Goal: Task Accomplishment & Management: Manage account settings

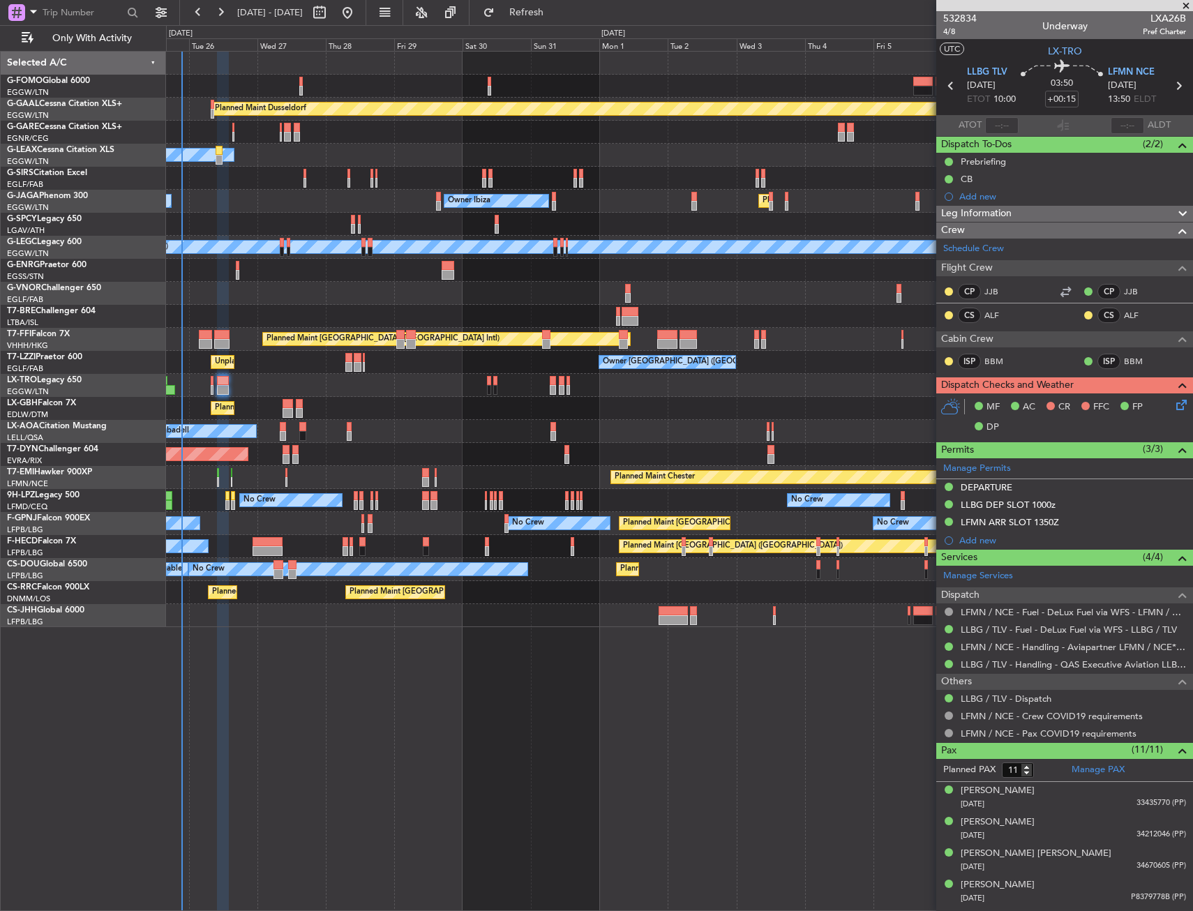
click at [472, 439] on div "No Crew Sabadell No Crew Sabadell No Crew Sabadell" at bounding box center [679, 431] width 1027 height 23
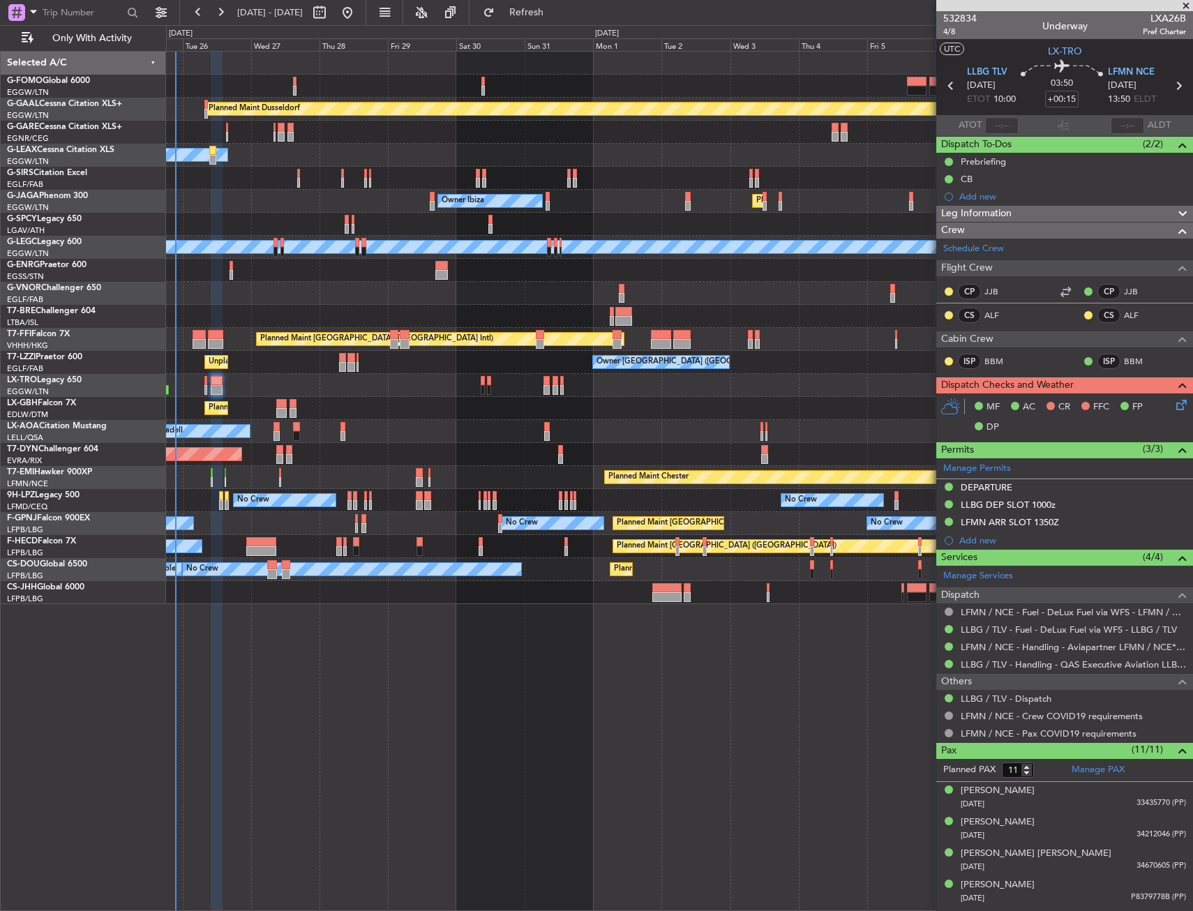
click at [505, 406] on div "Planned Maint Nice ([GEOGRAPHIC_DATA])" at bounding box center [679, 408] width 1027 height 23
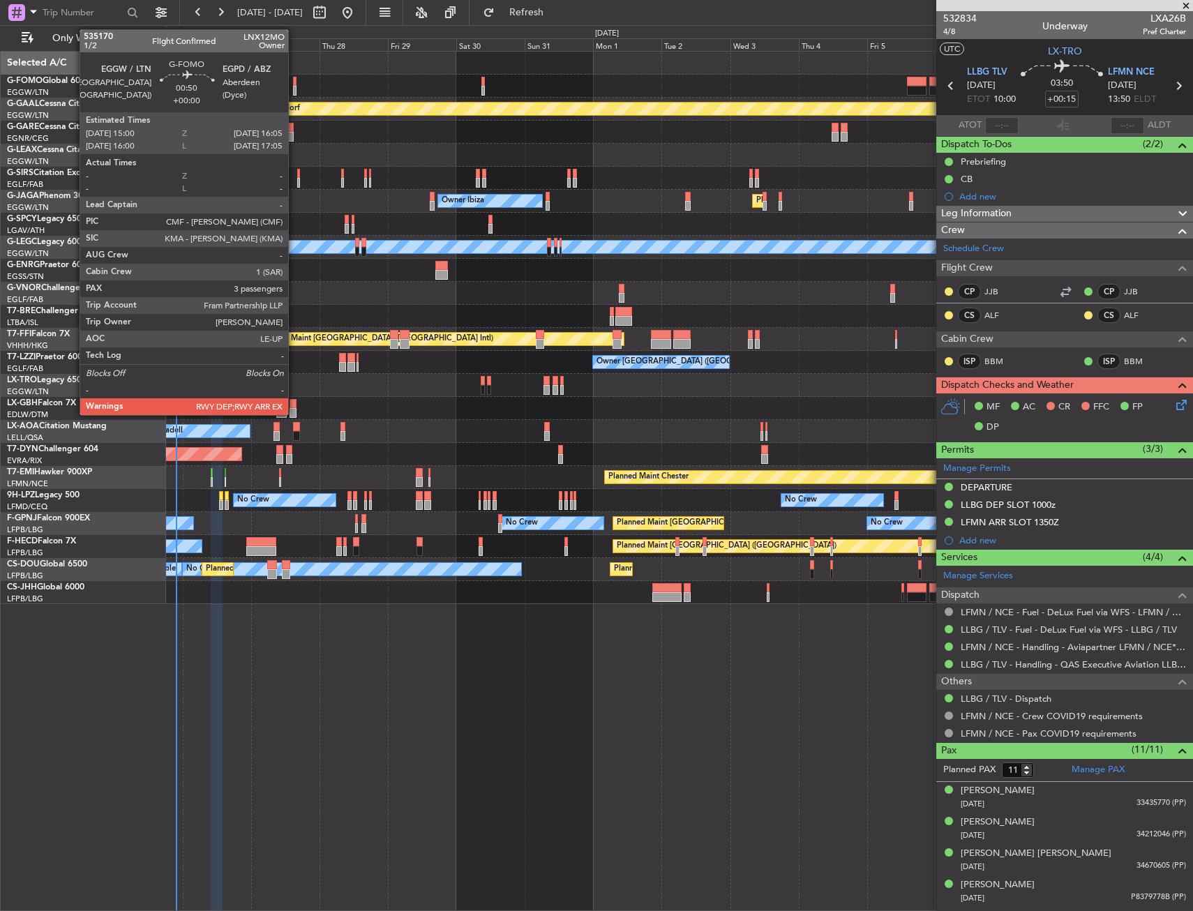
click at [294, 88] on div at bounding box center [294, 91] width 3 height 10
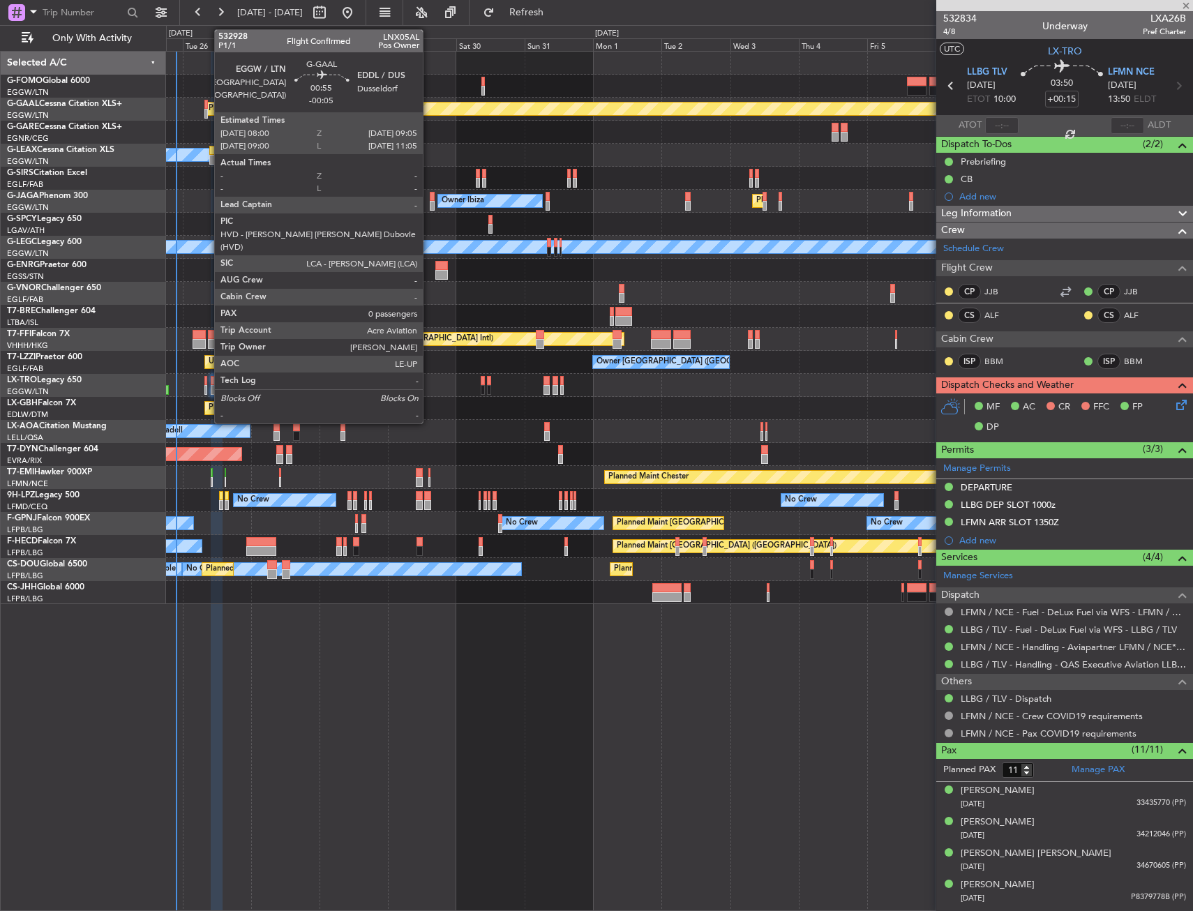
type input "3"
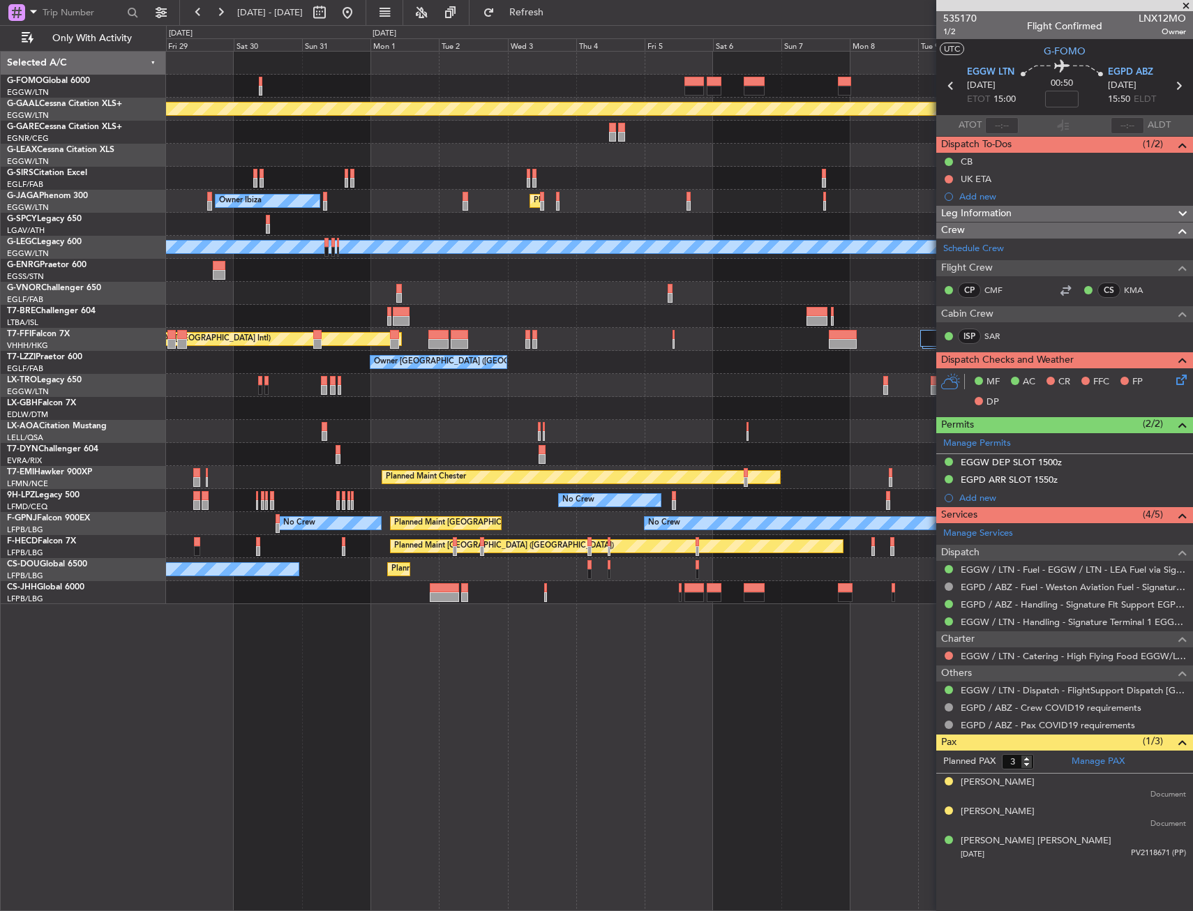
click at [512, 405] on div "Planned Maint Dusseldorf Owner Unplanned Maint [GEOGRAPHIC_DATA] ([GEOGRAPHIC_D…" at bounding box center [679, 328] width 1027 height 553
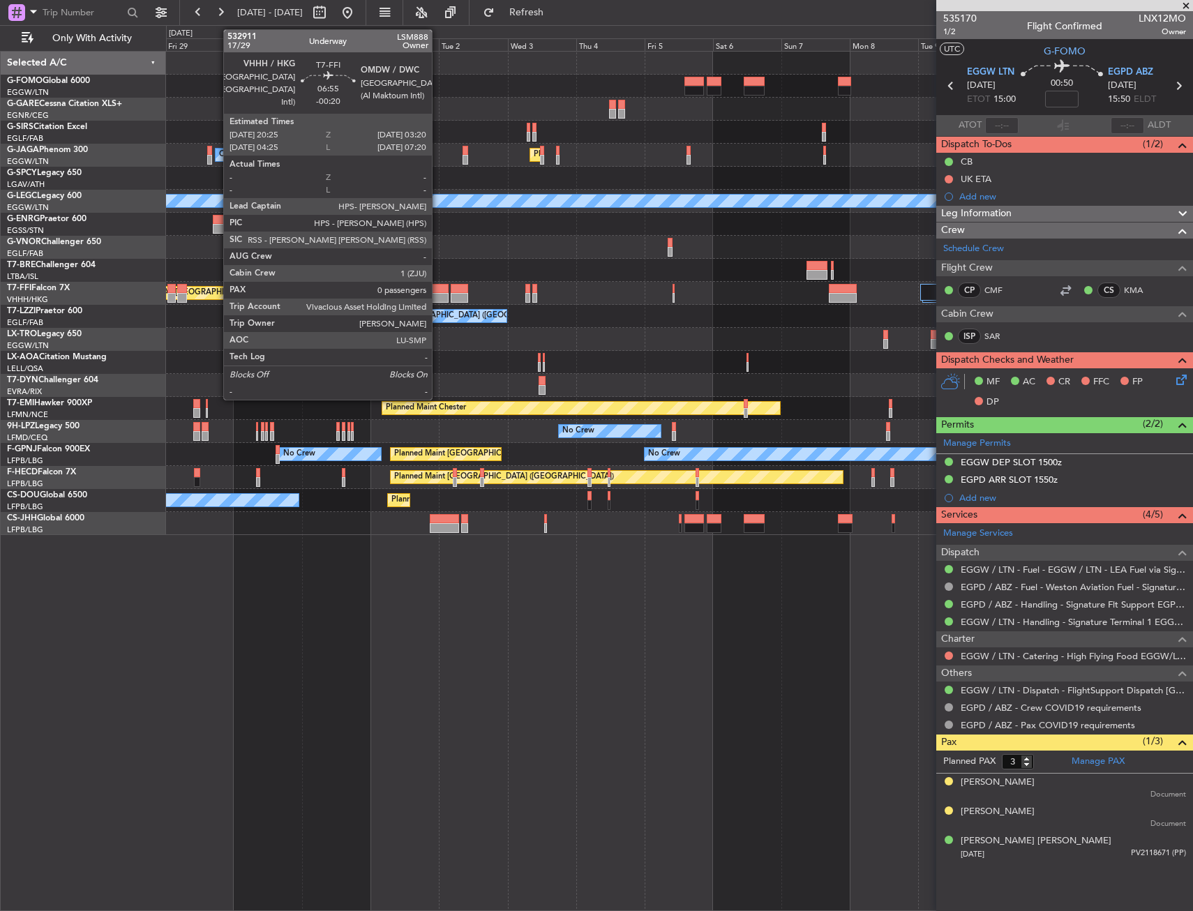
click at [438, 286] on div at bounding box center [438, 289] width 20 height 10
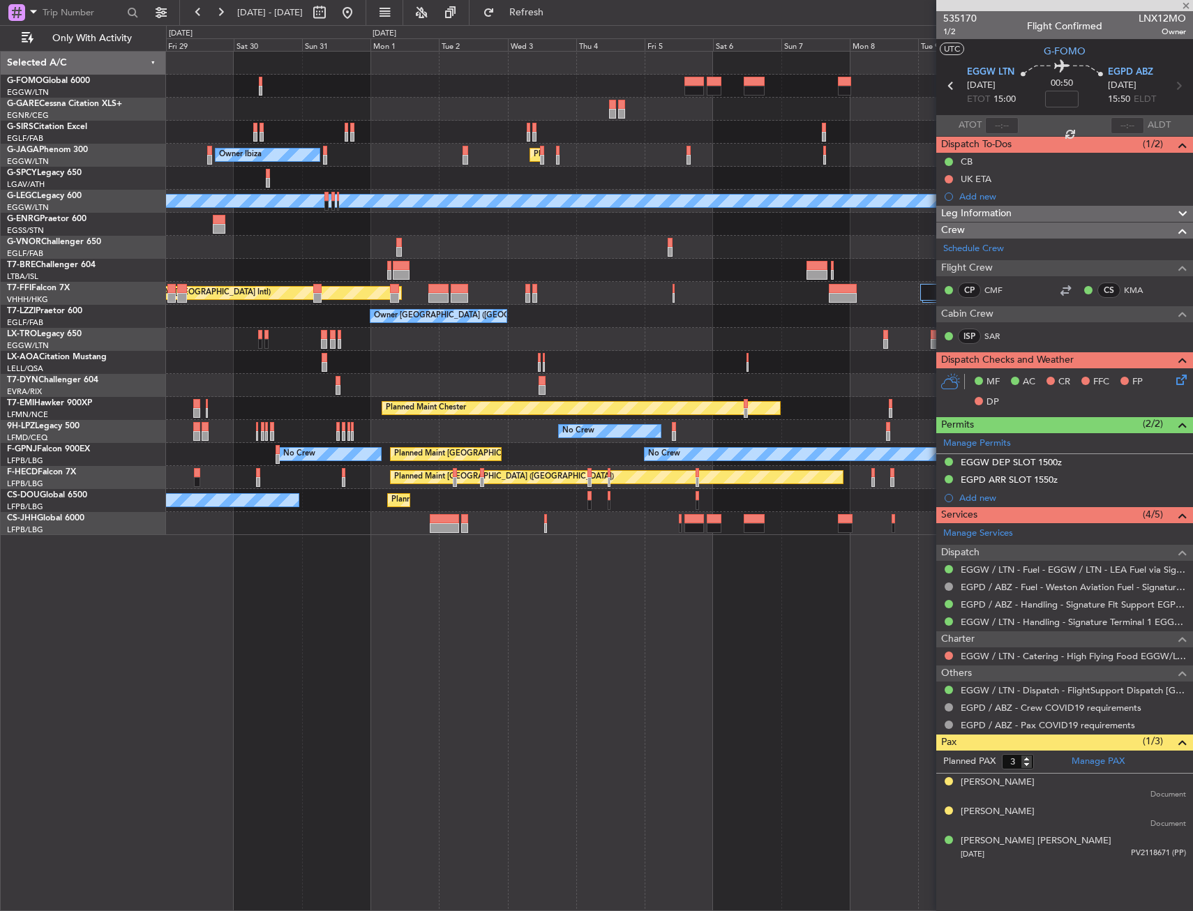
type input "-00:20"
type input "0"
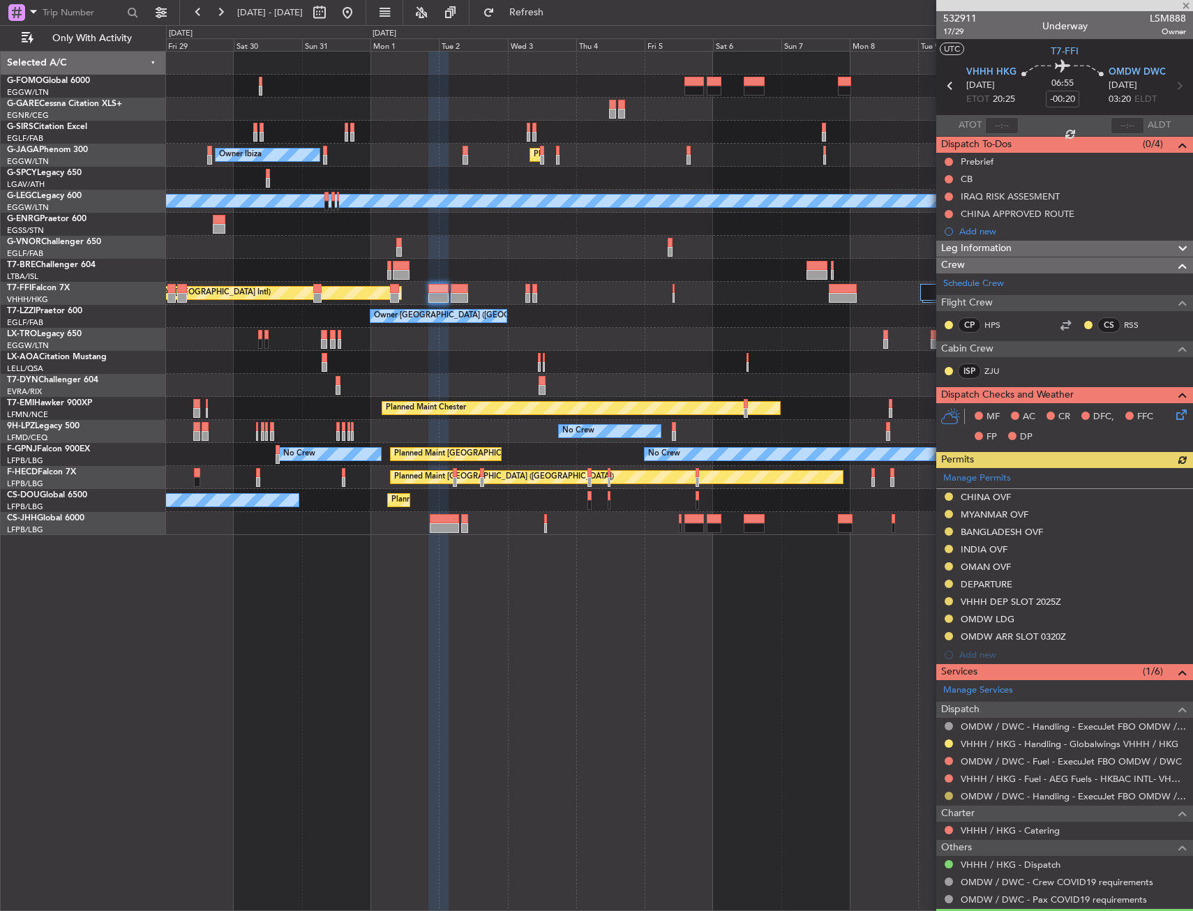
click at [946, 793] on button at bounding box center [949, 796] width 8 height 8
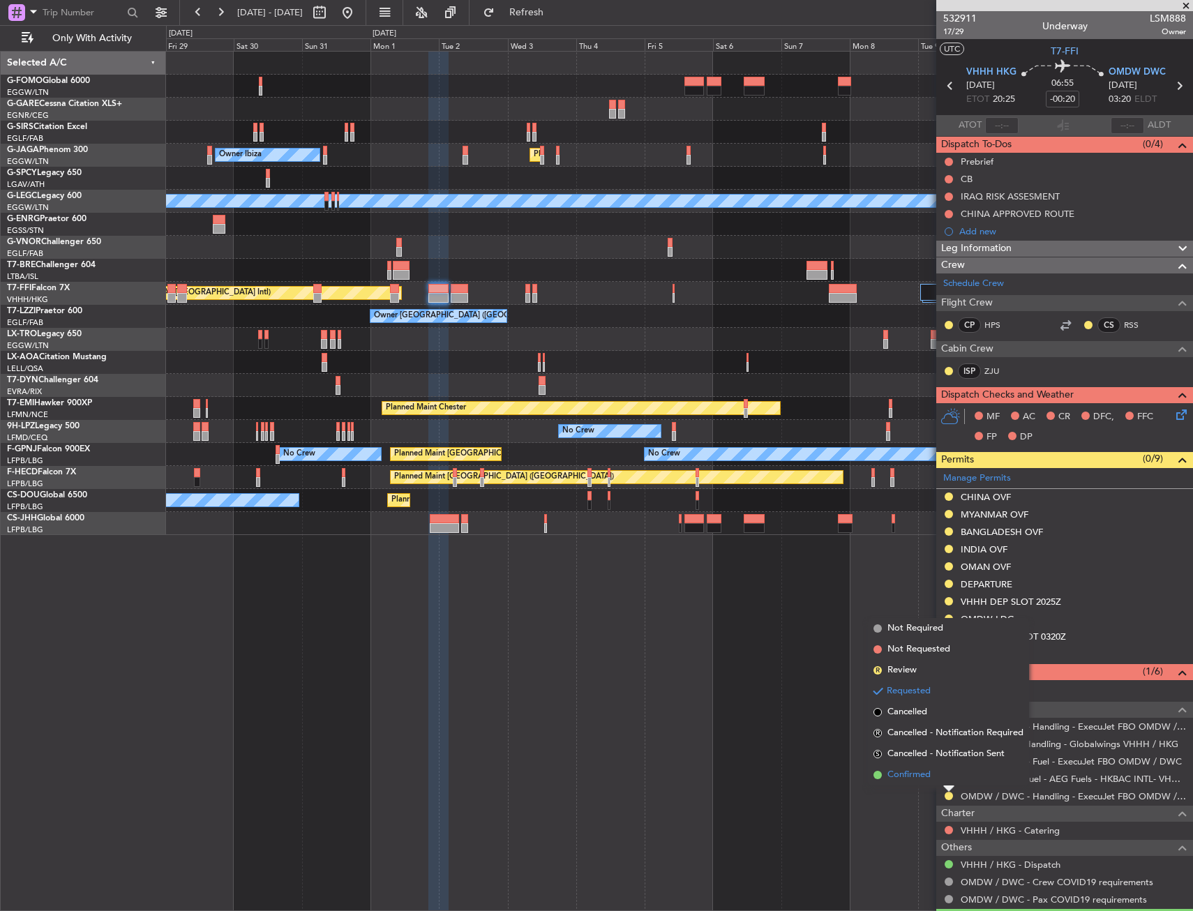
click at [912, 778] on span "Confirmed" at bounding box center [909, 775] width 43 height 14
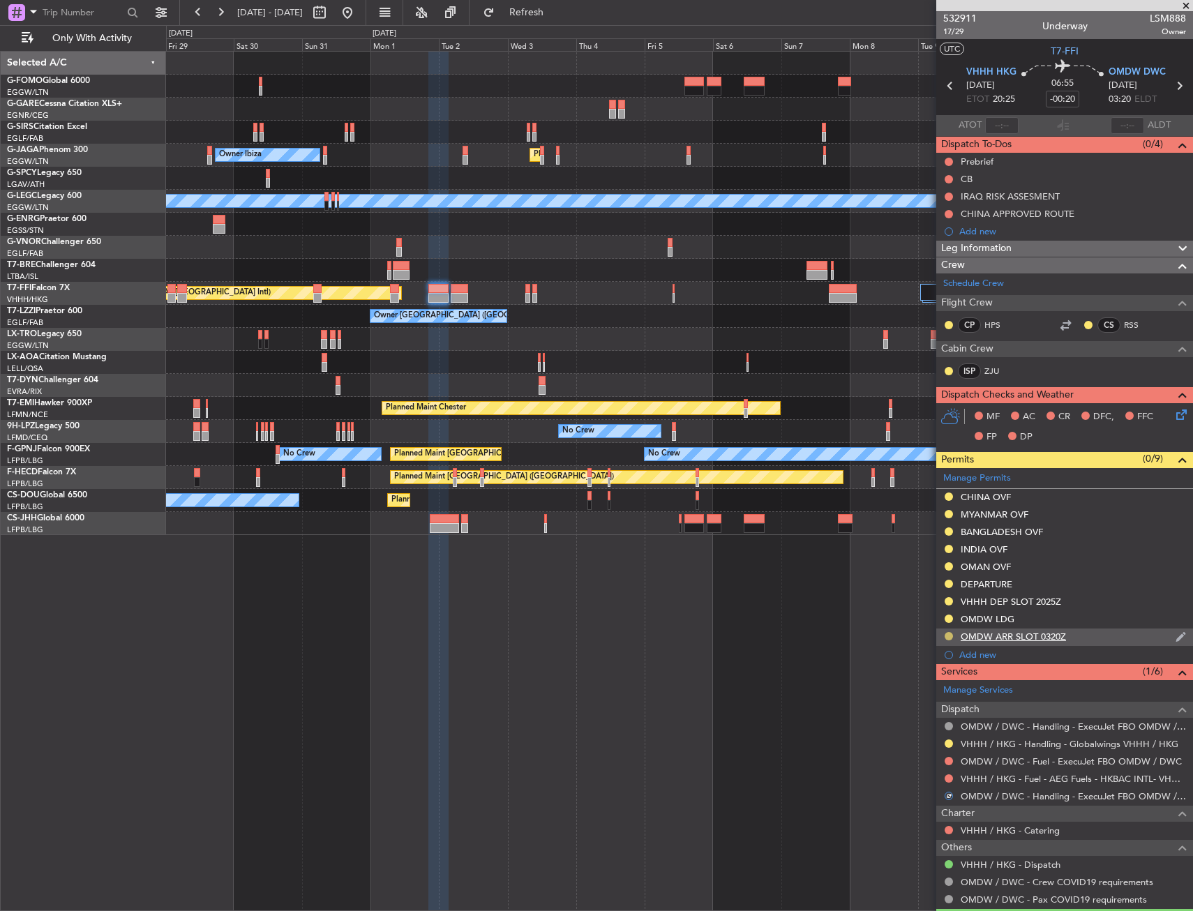
click at [948, 634] on button at bounding box center [949, 636] width 8 height 8
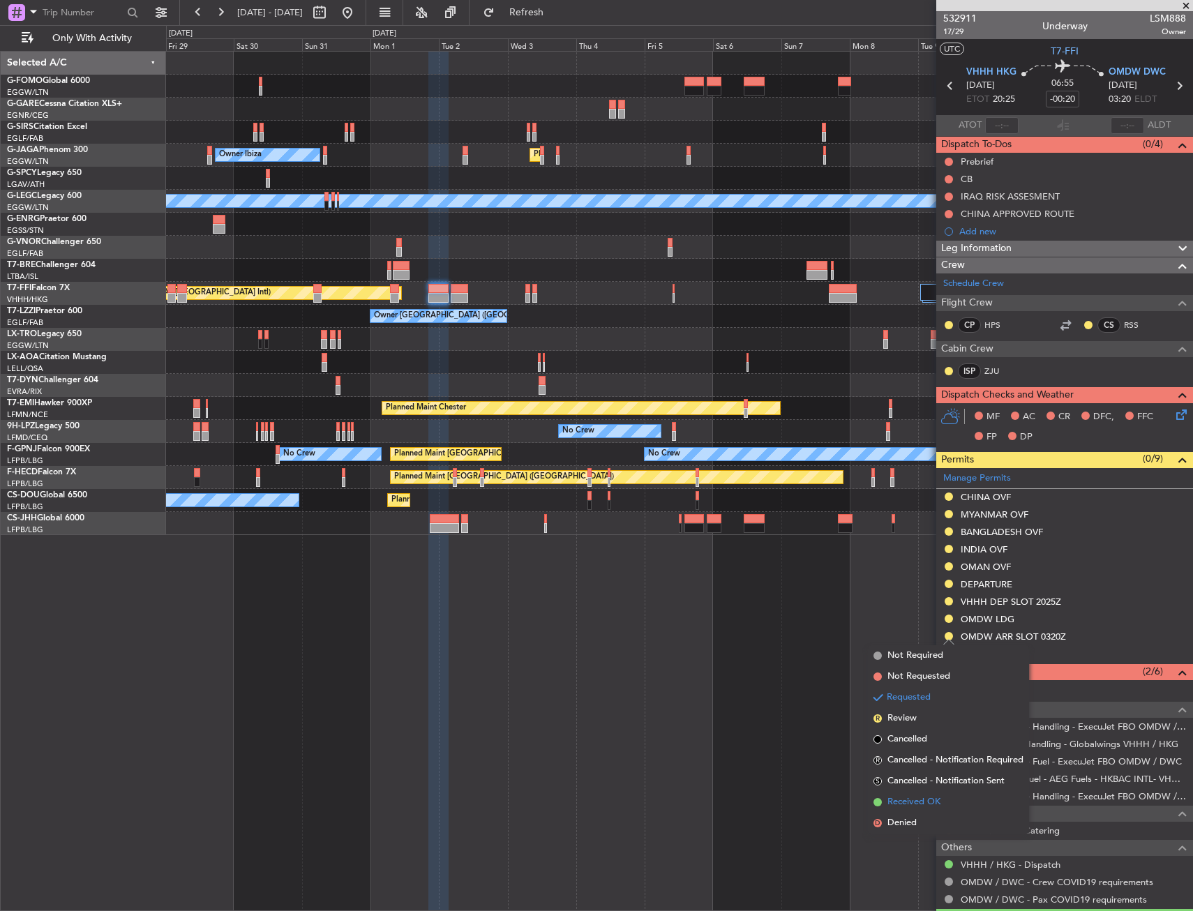
click at [915, 799] on span "Received OK" at bounding box center [914, 803] width 53 height 14
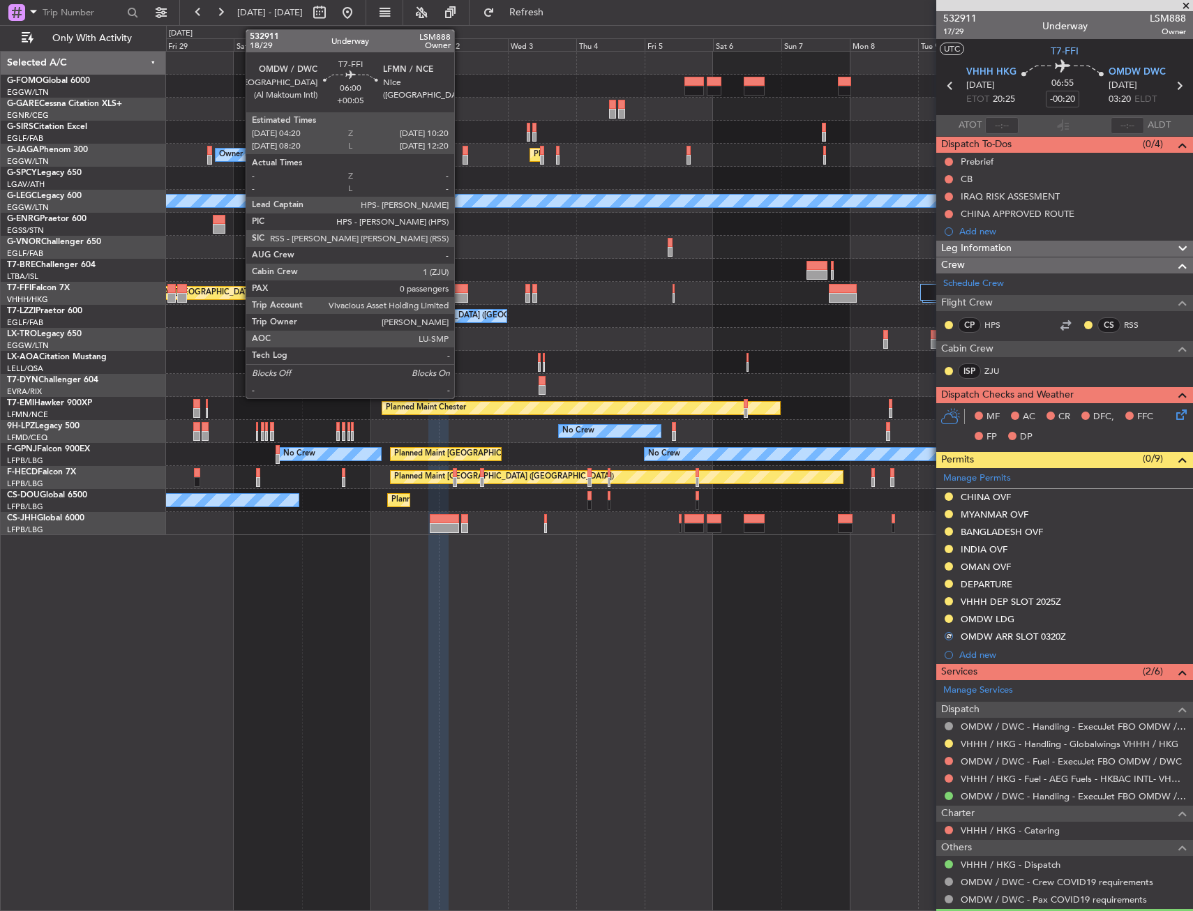
click at [461, 291] on div at bounding box center [459, 289] width 17 height 10
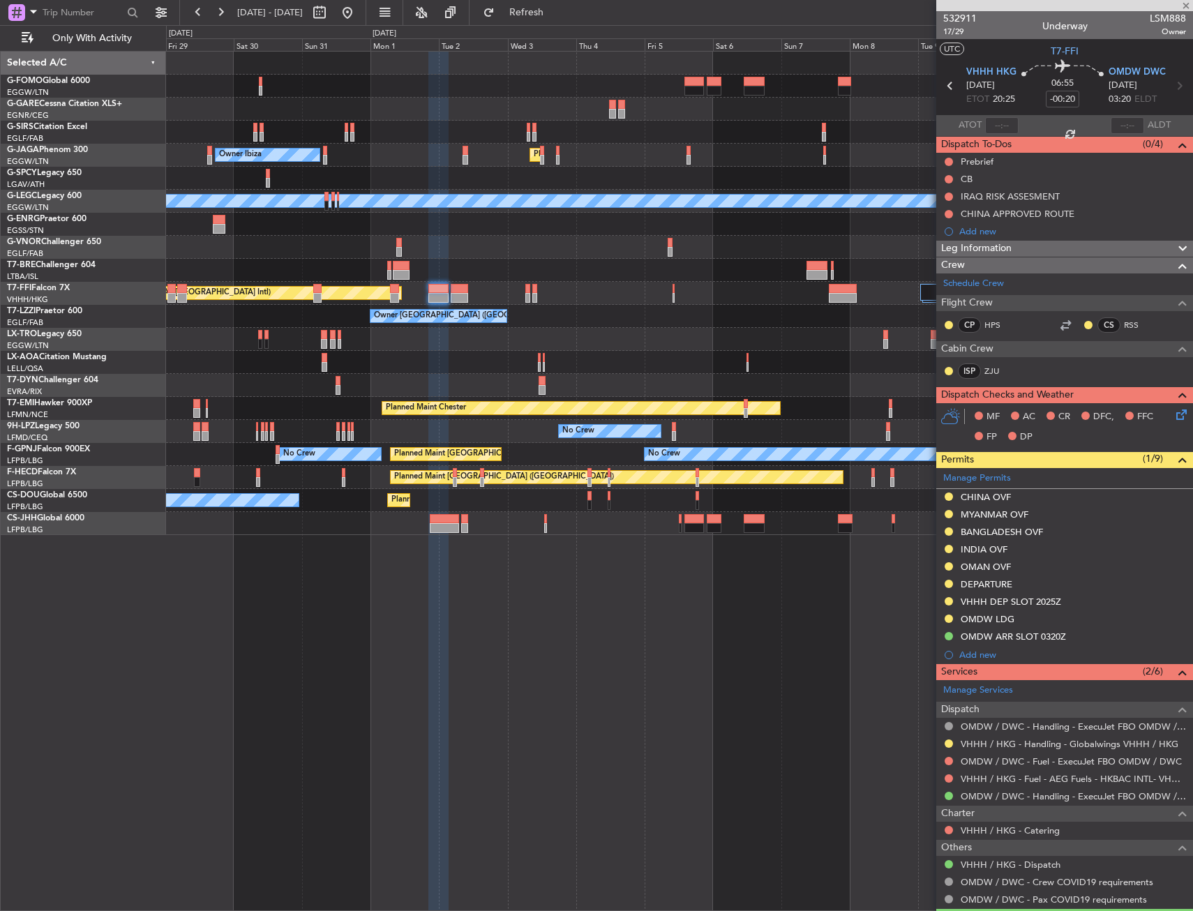
type input "+00:05"
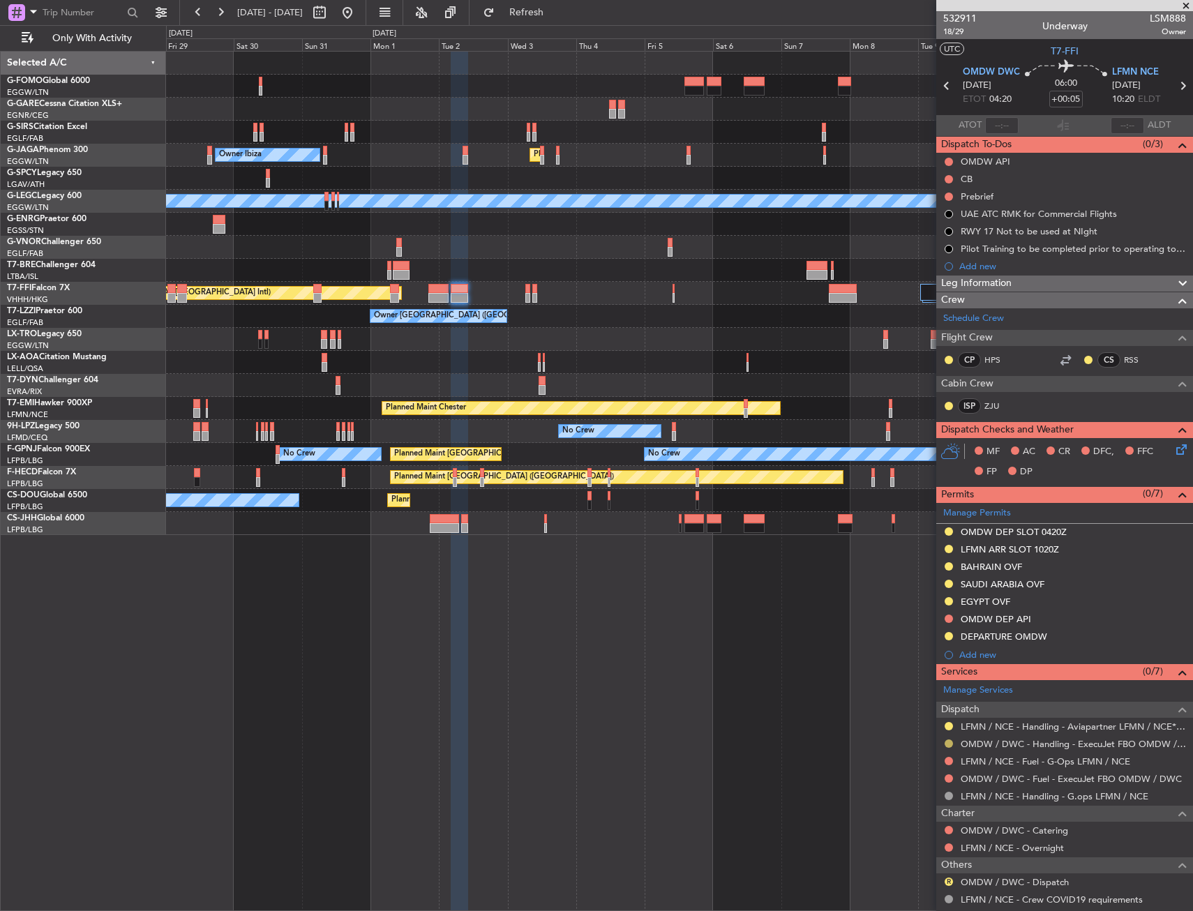
click at [948, 742] on button at bounding box center [949, 744] width 8 height 8
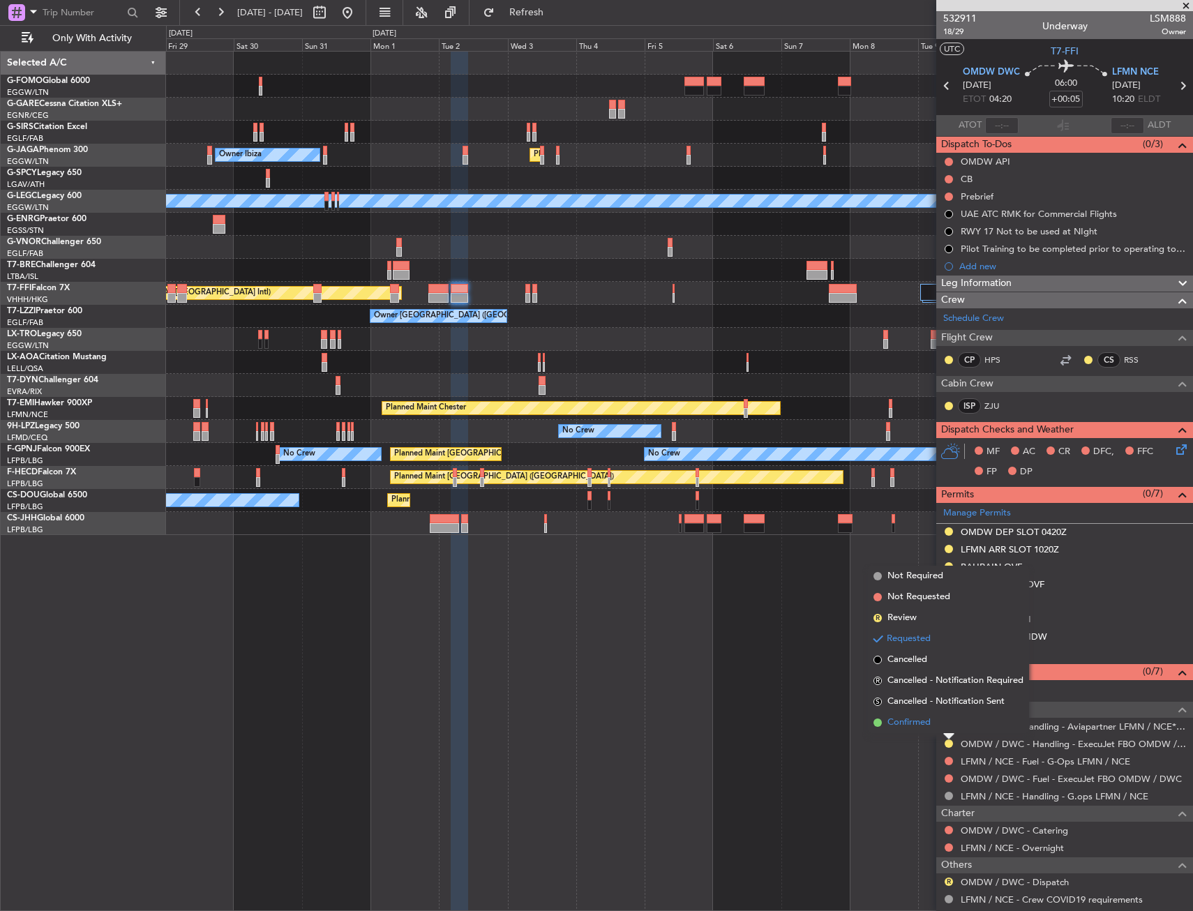
click at [917, 727] on span "Confirmed" at bounding box center [909, 723] width 43 height 14
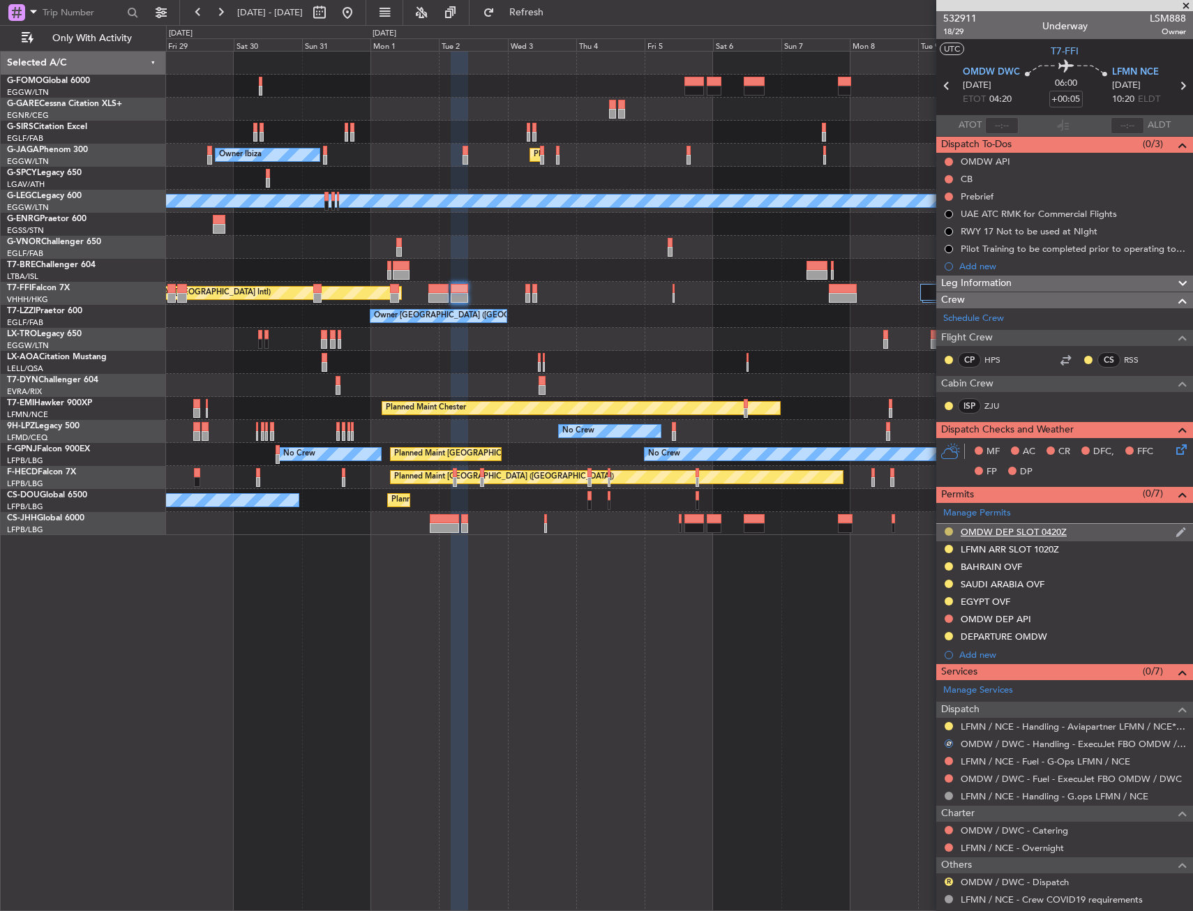
click at [950, 532] on button at bounding box center [949, 532] width 8 height 8
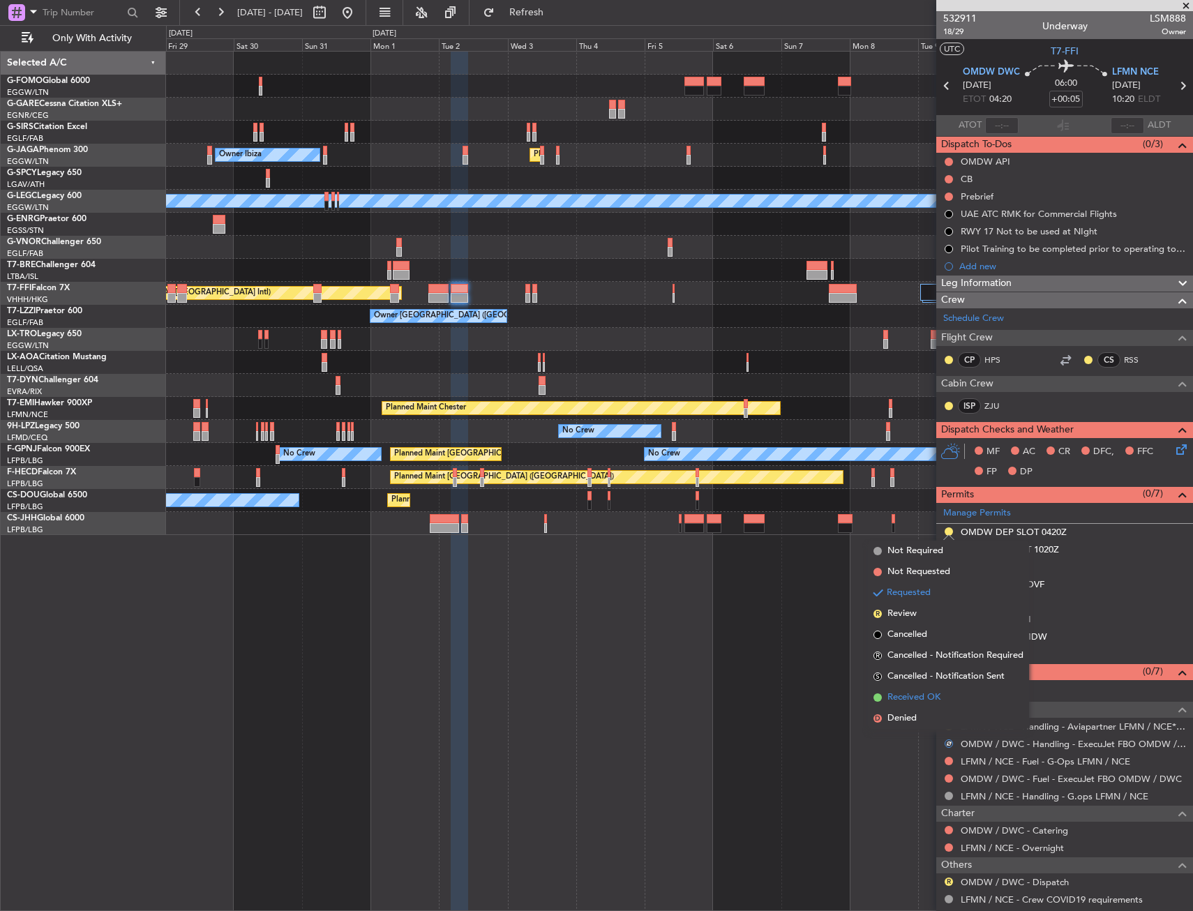
click at [918, 696] on span "Received OK" at bounding box center [914, 698] width 53 height 14
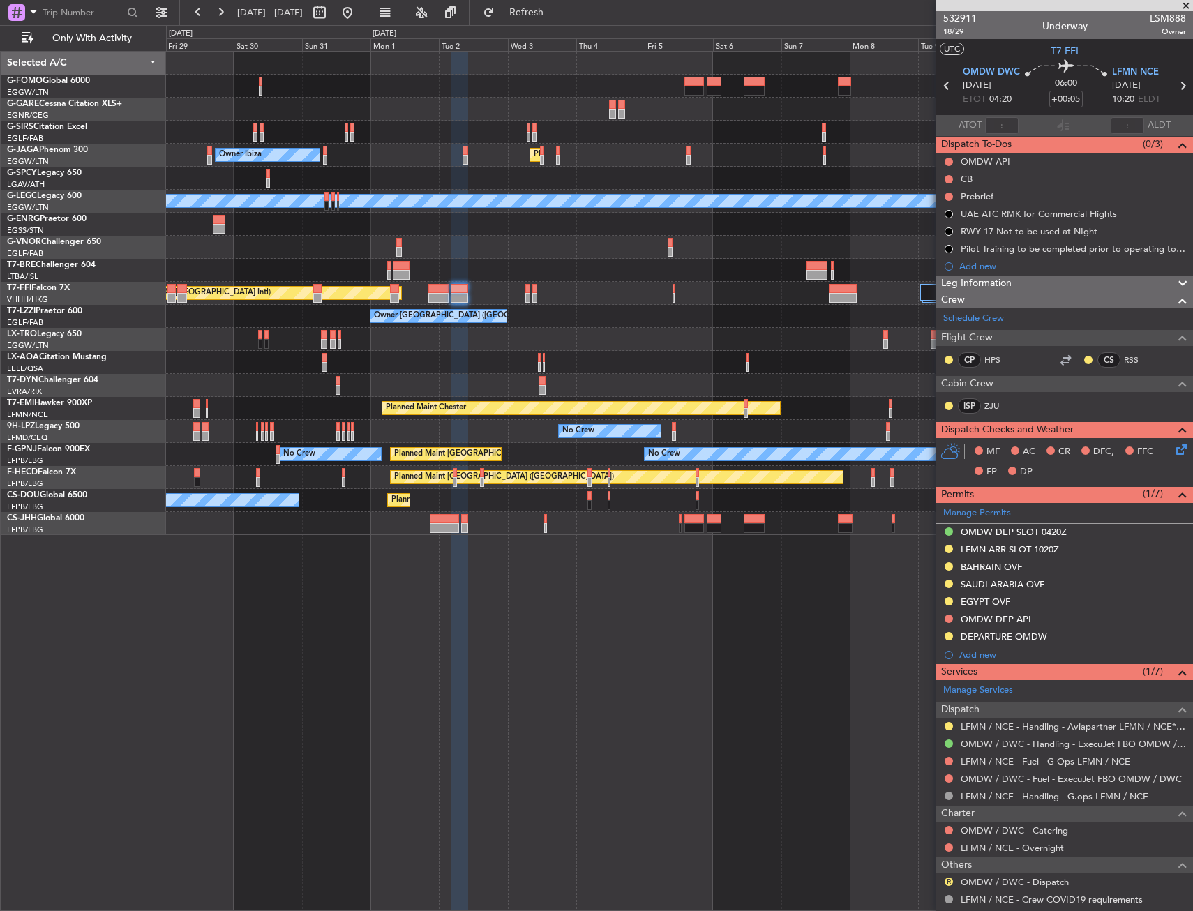
click at [733, 440] on div "Unplanned Maint Oxford ([GEOGRAPHIC_DATA]) Owner Ibiza Planned Maint [GEOGRAPHI…" at bounding box center [679, 294] width 1027 height 484
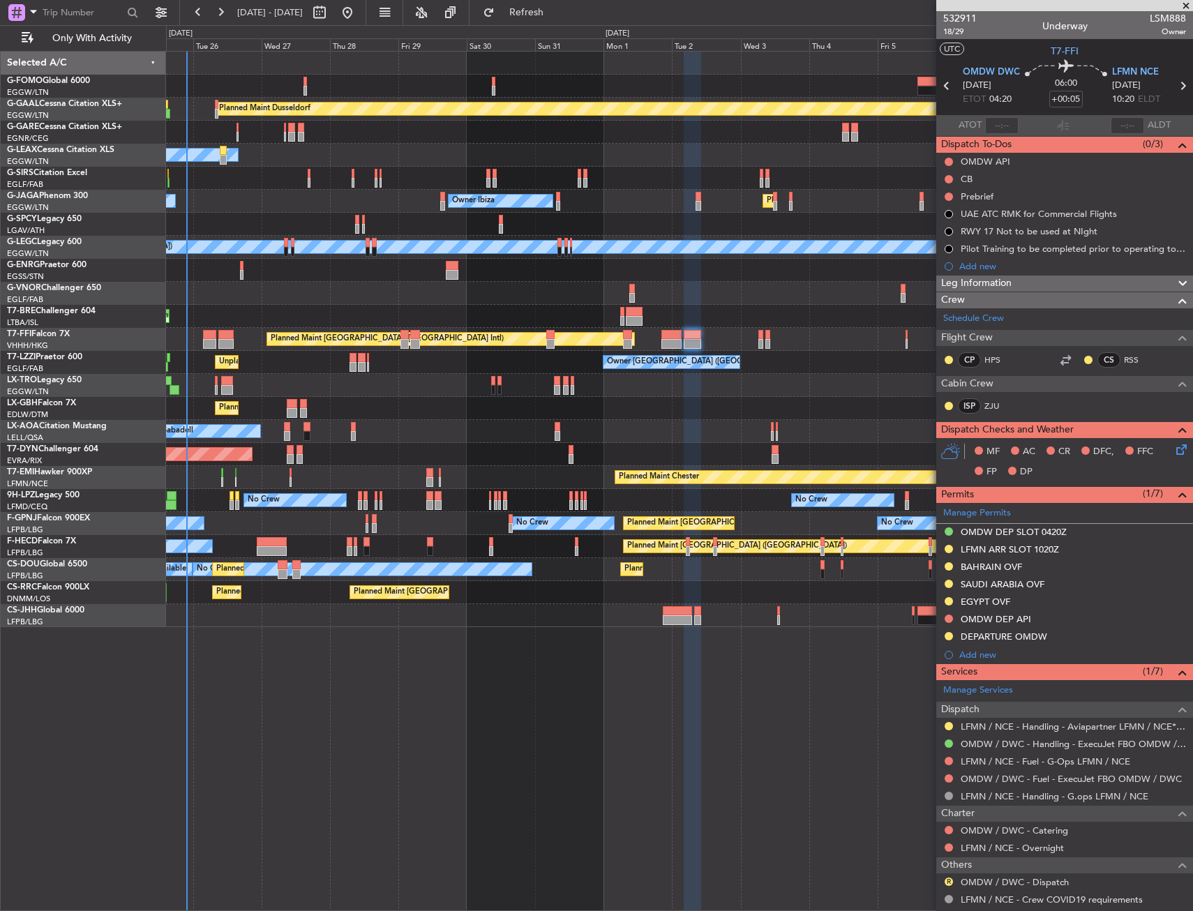
click at [303, 81] on div at bounding box center [679, 86] width 1027 height 23
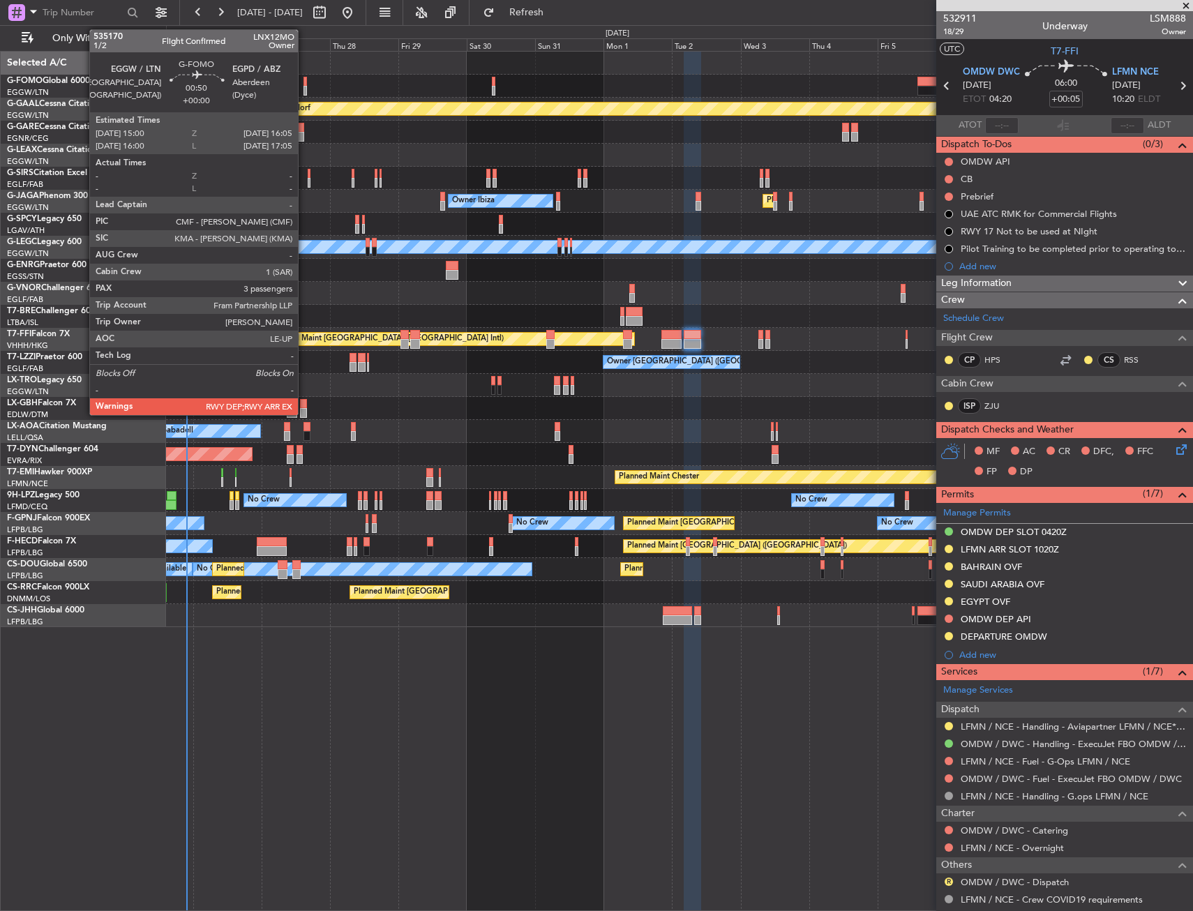
click at [305, 80] on div at bounding box center [305, 82] width 3 height 10
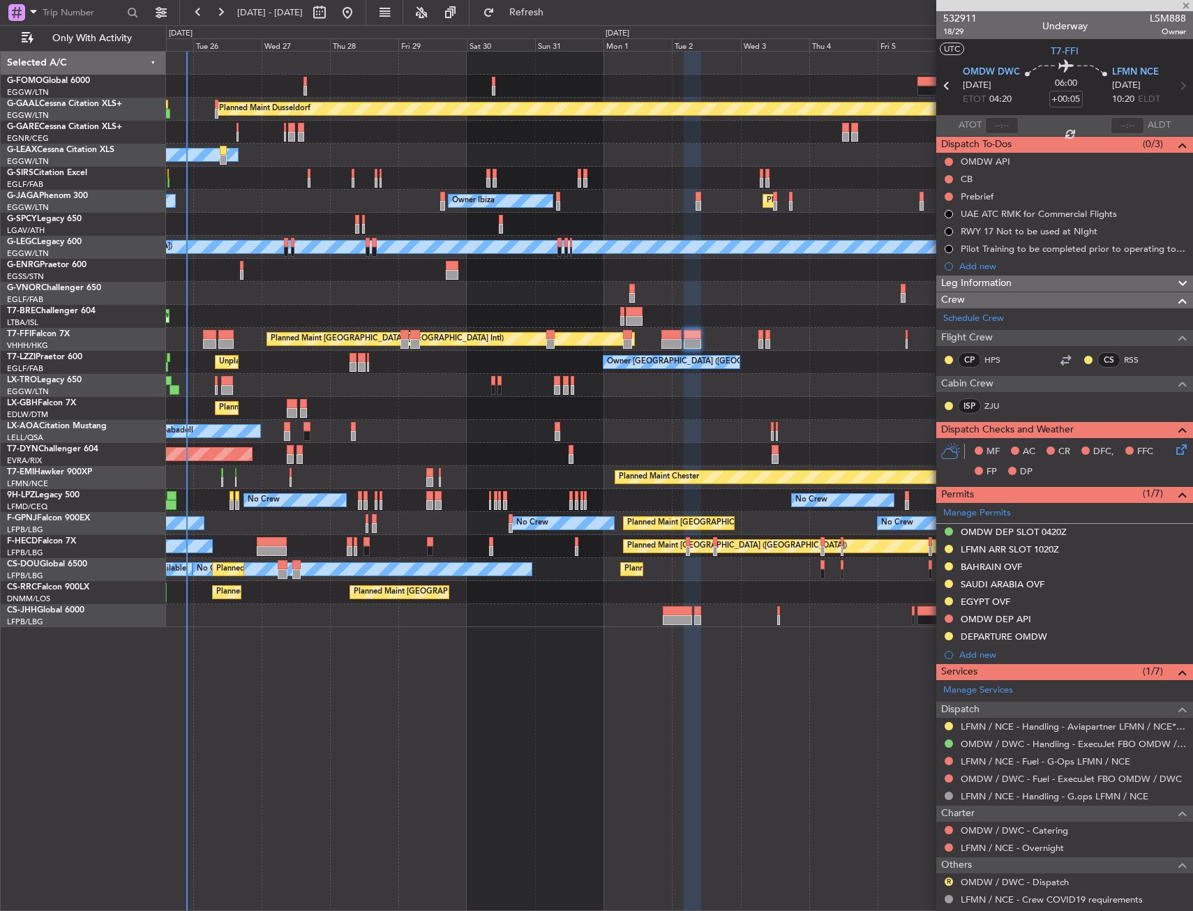
type input "3"
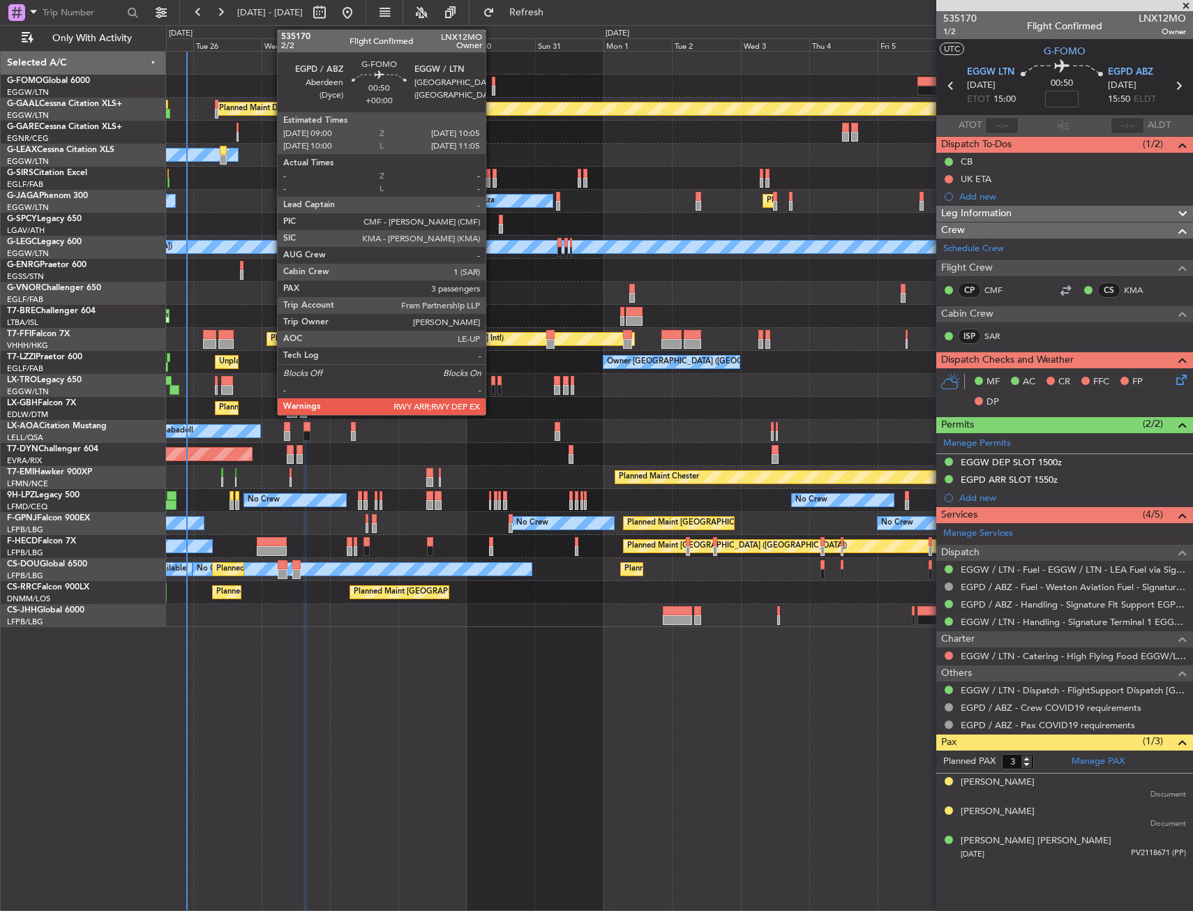
click at [492, 82] on div at bounding box center [493, 82] width 3 height 10
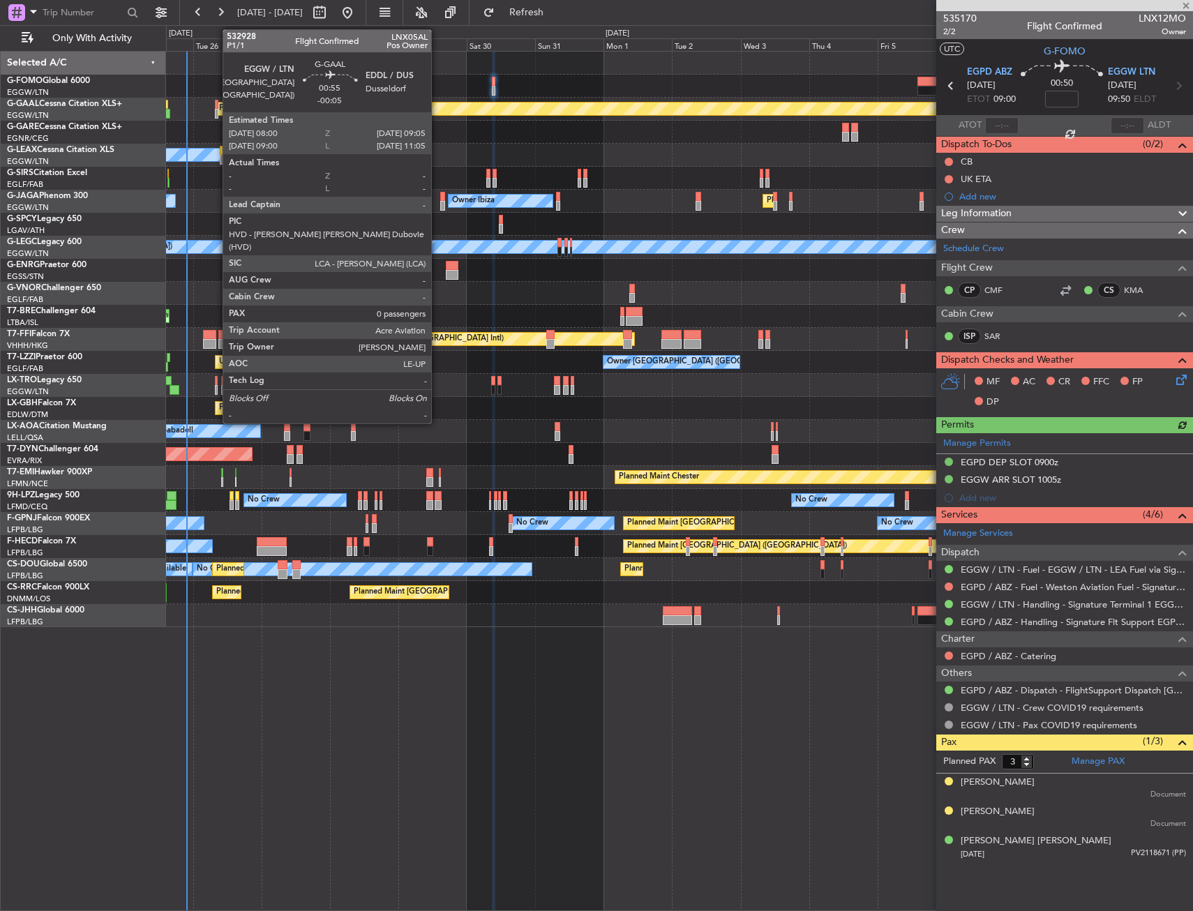
click at [216, 103] on div at bounding box center [216, 105] width 3 height 10
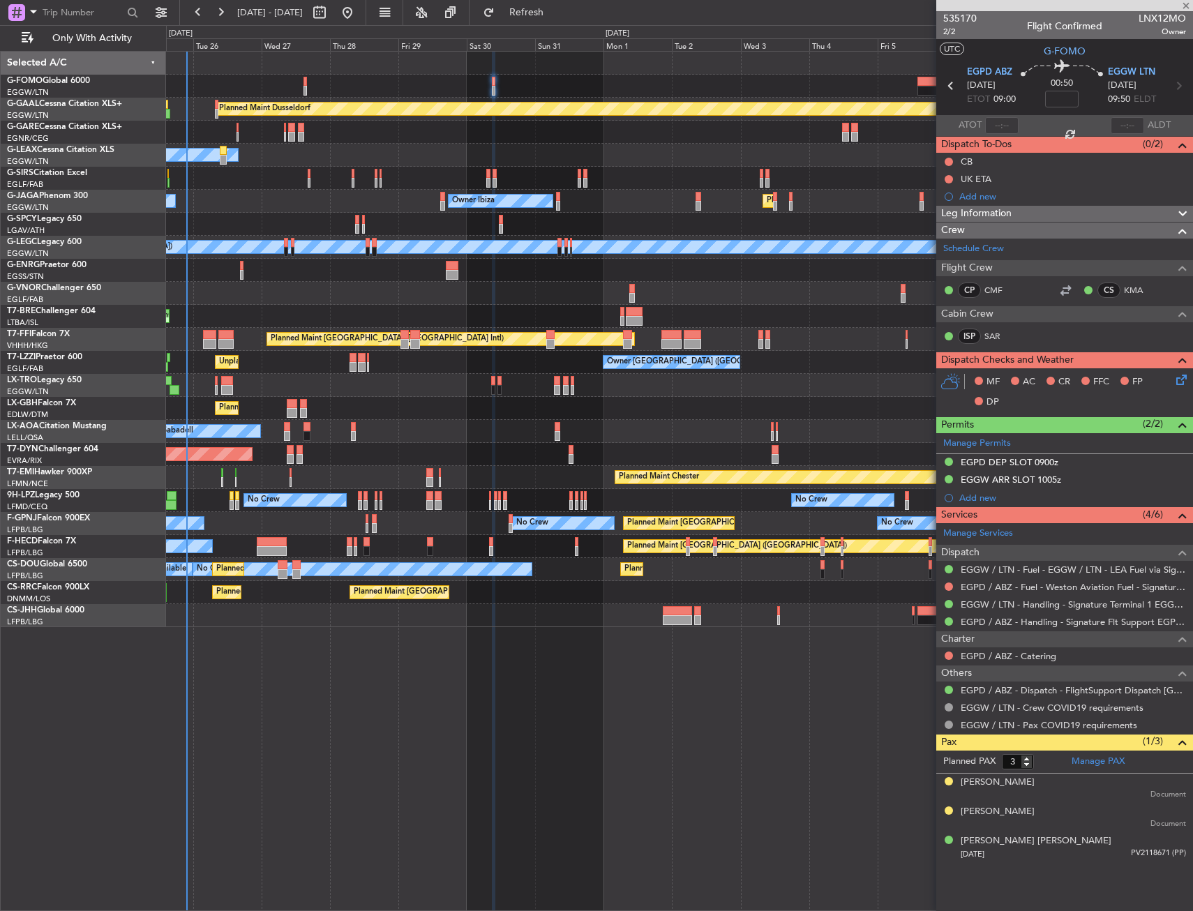
type input "-00:05"
type input "0"
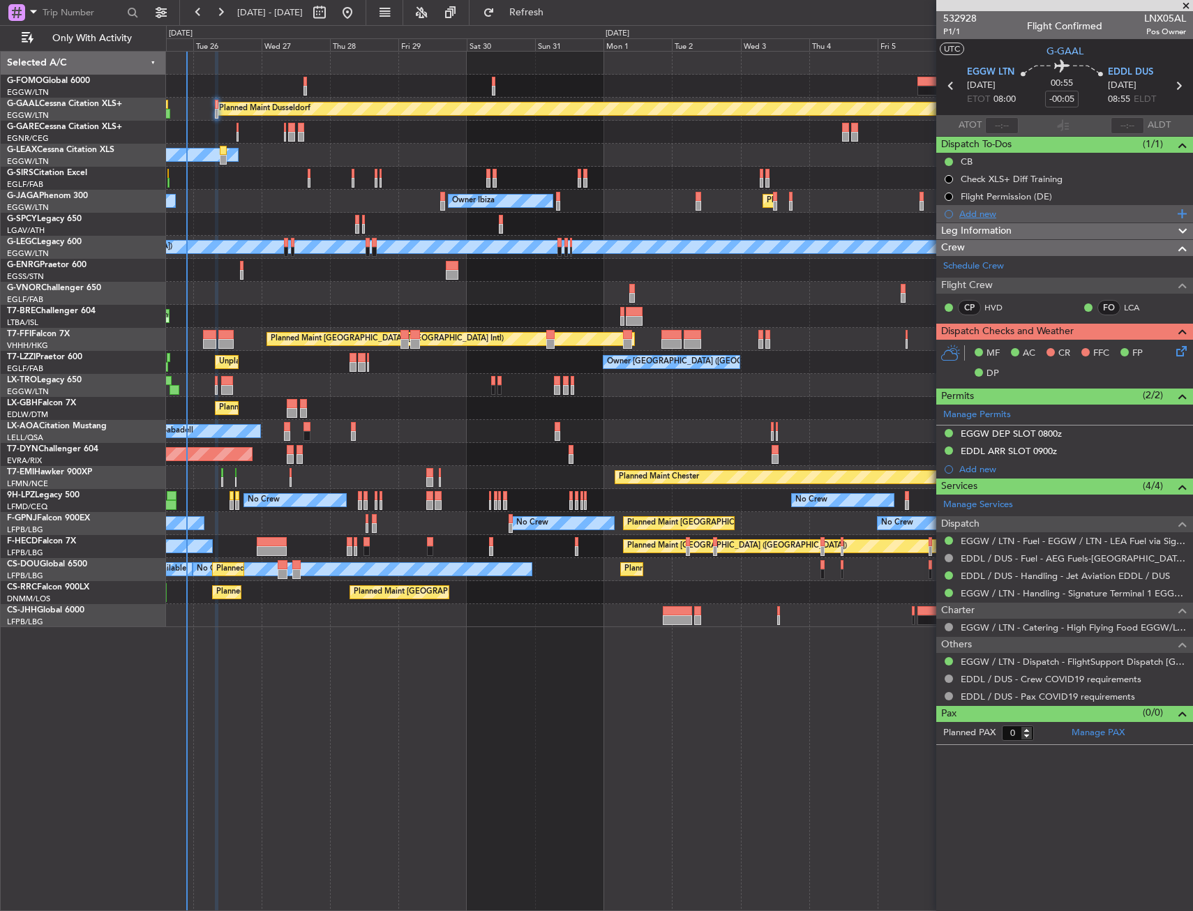
click at [984, 215] on div "Add new" at bounding box center [1067, 214] width 214 height 12
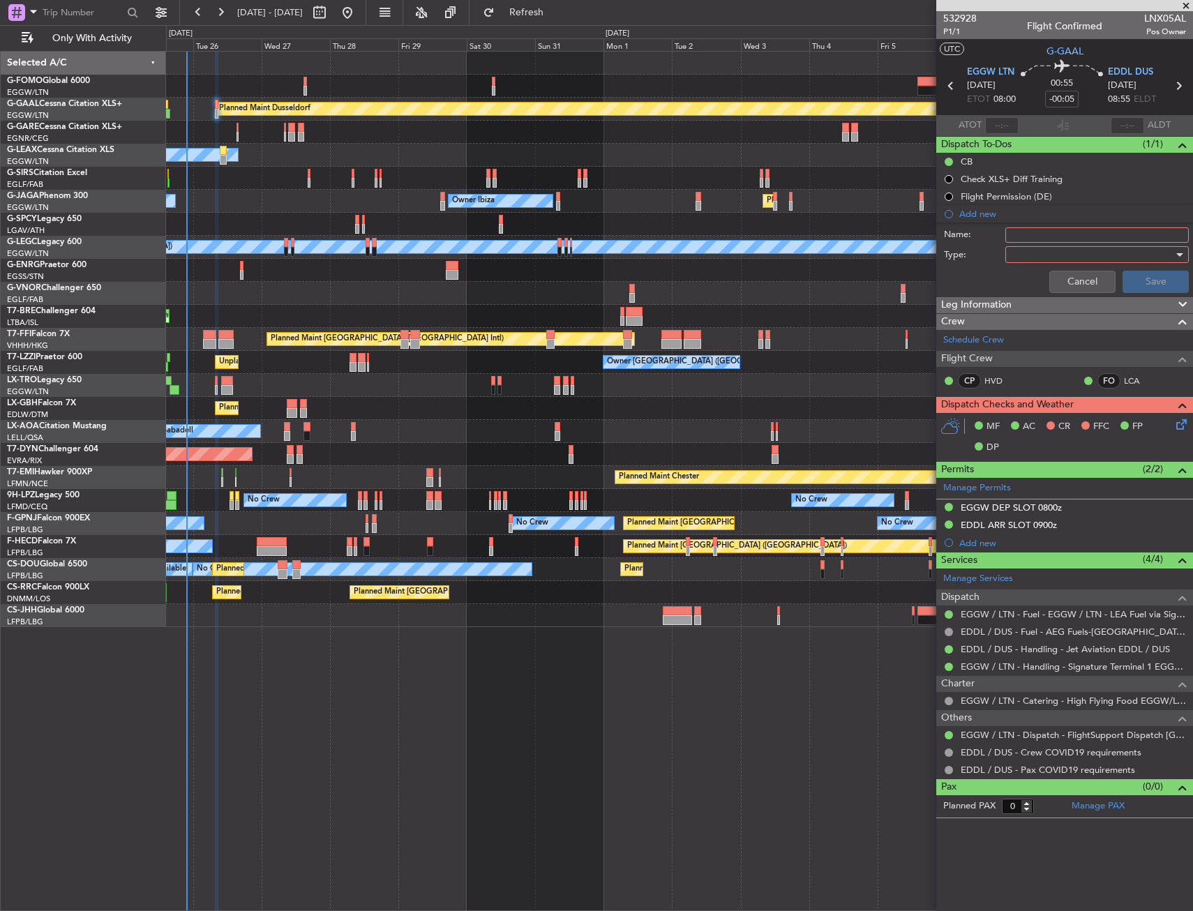
click at [1038, 234] on input "Name:" at bounding box center [1098, 234] width 184 height 15
type input "p"
type input "Prebrief"
click at [1040, 248] on div at bounding box center [1092, 254] width 163 height 21
click at [1038, 281] on span "Generic" at bounding box center [1090, 283] width 171 height 21
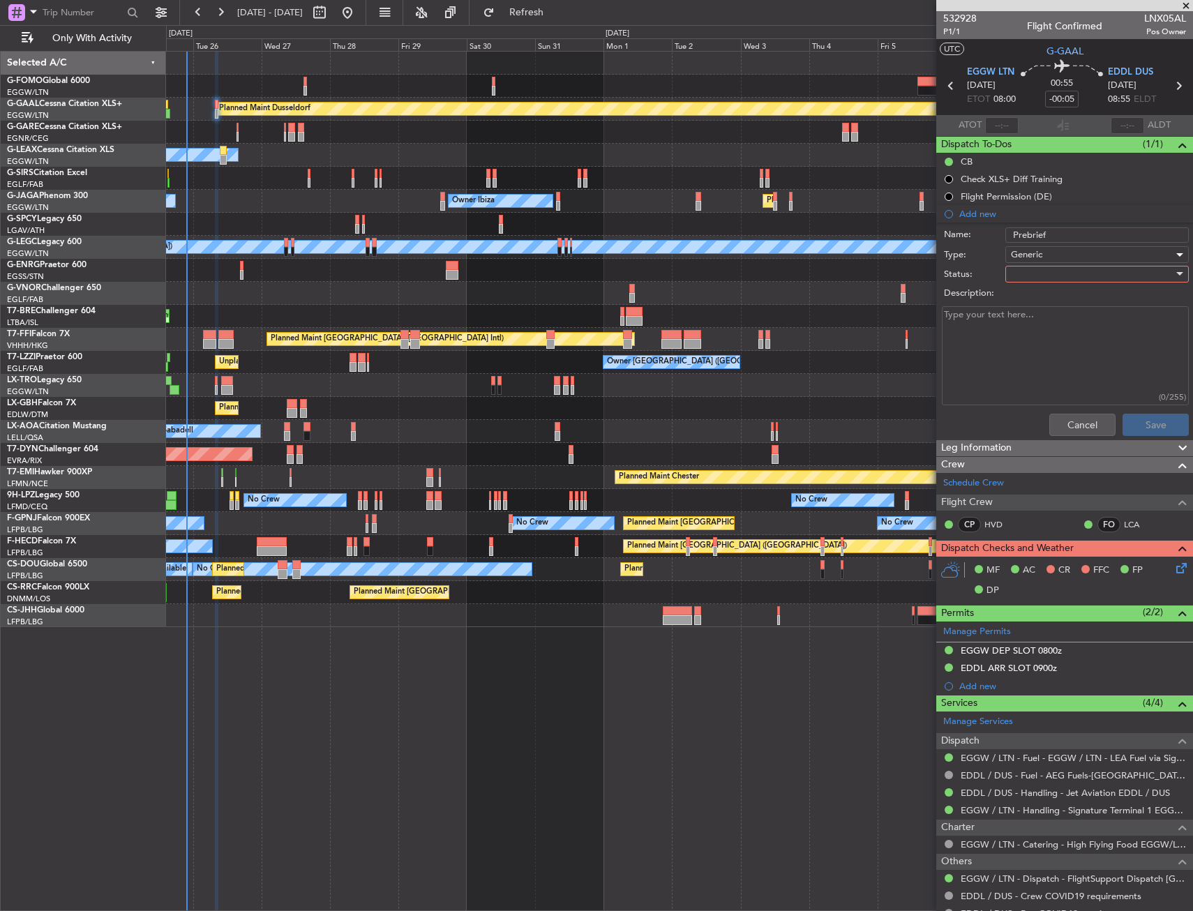
click at [1037, 275] on div at bounding box center [1092, 274] width 163 height 21
click at [1032, 342] on span "Completed" at bounding box center [1090, 344] width 163 height 21
click at [1032, 342] on textarea "Description:" at bounding box center [1065, 356] width 247 height 100
click at [999, 322] on textarea "Description:" at bounding box center [1065, 356] width 247 height 100
type textarea "4400lbs fuel"
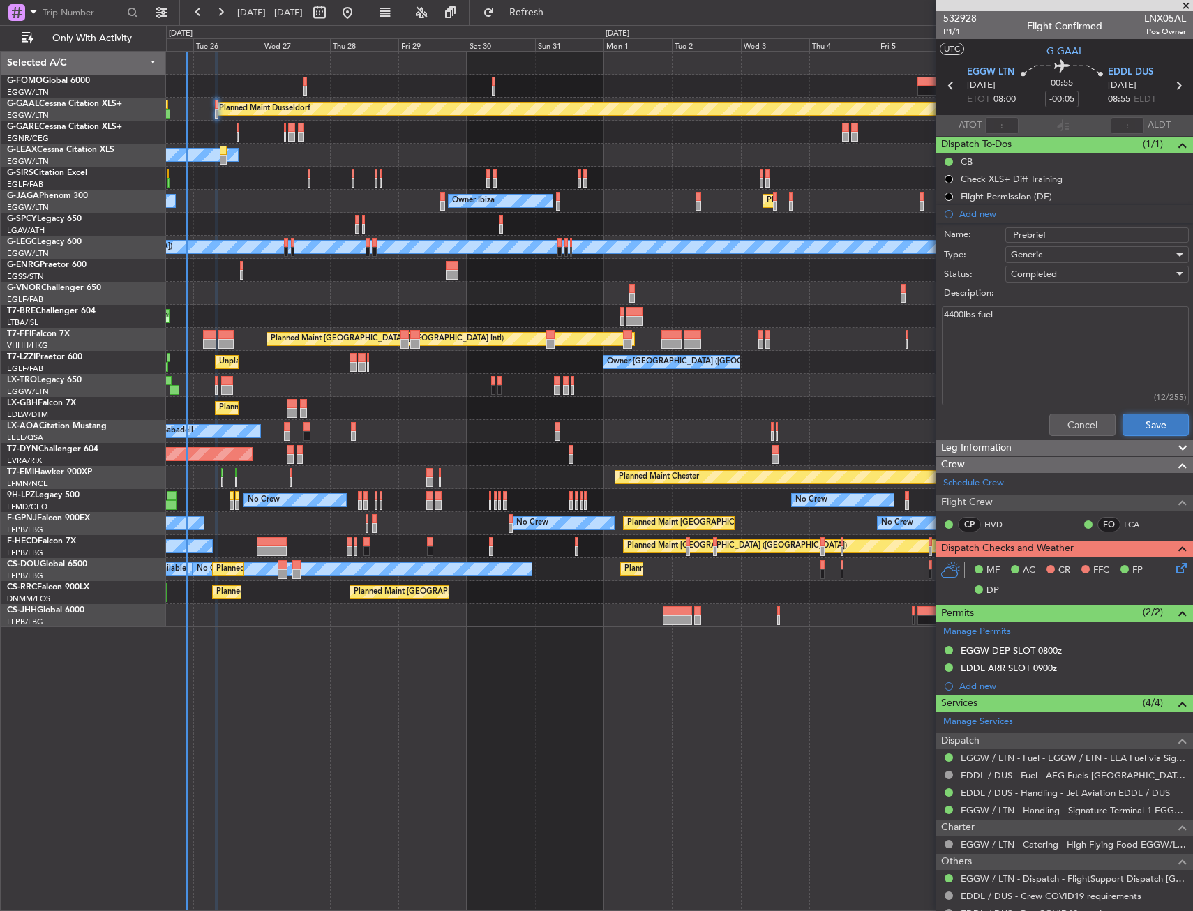
click at [1135, 430] on button "Save" at bounding box center [1156, 425] width 66 height 22
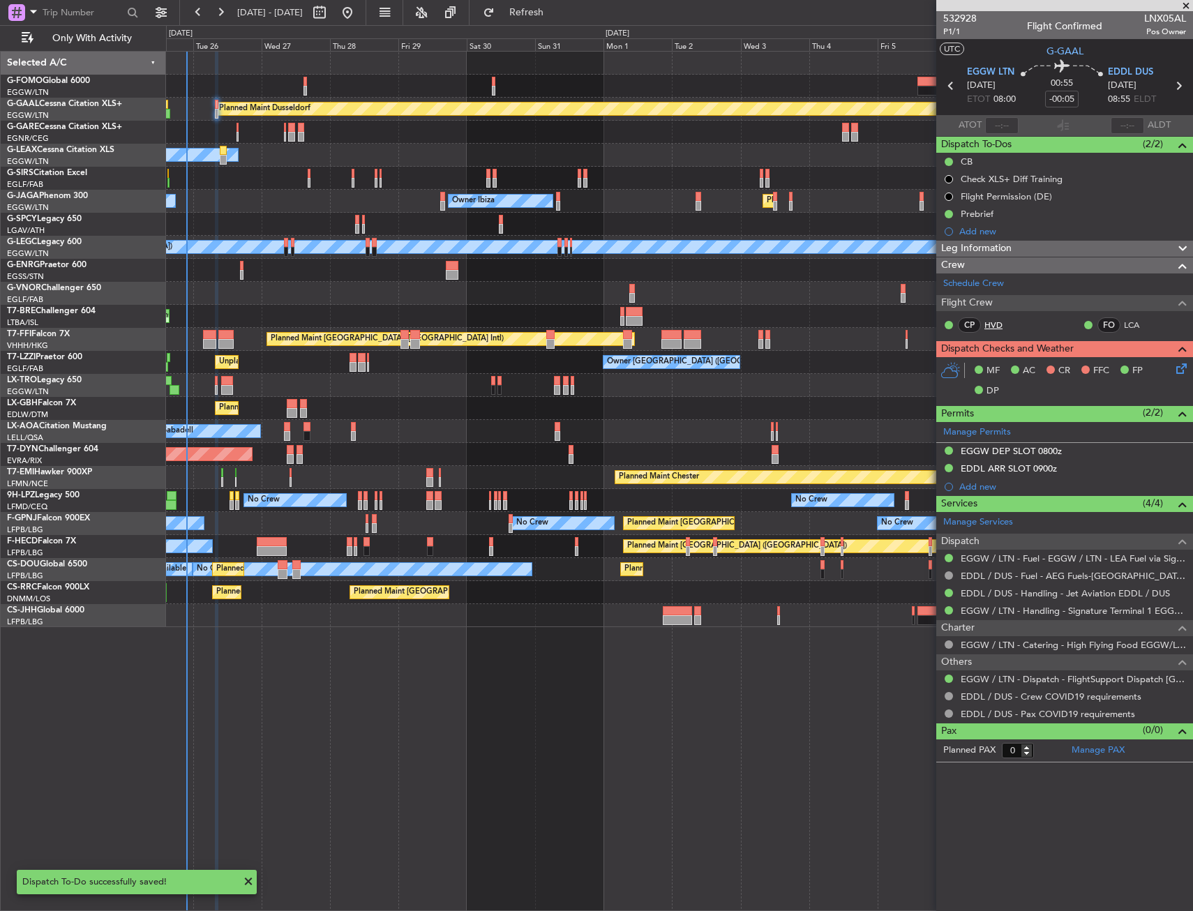
click at [993, 323] on link "HVD" at bounding box center [1000, 325] width 31 height 13
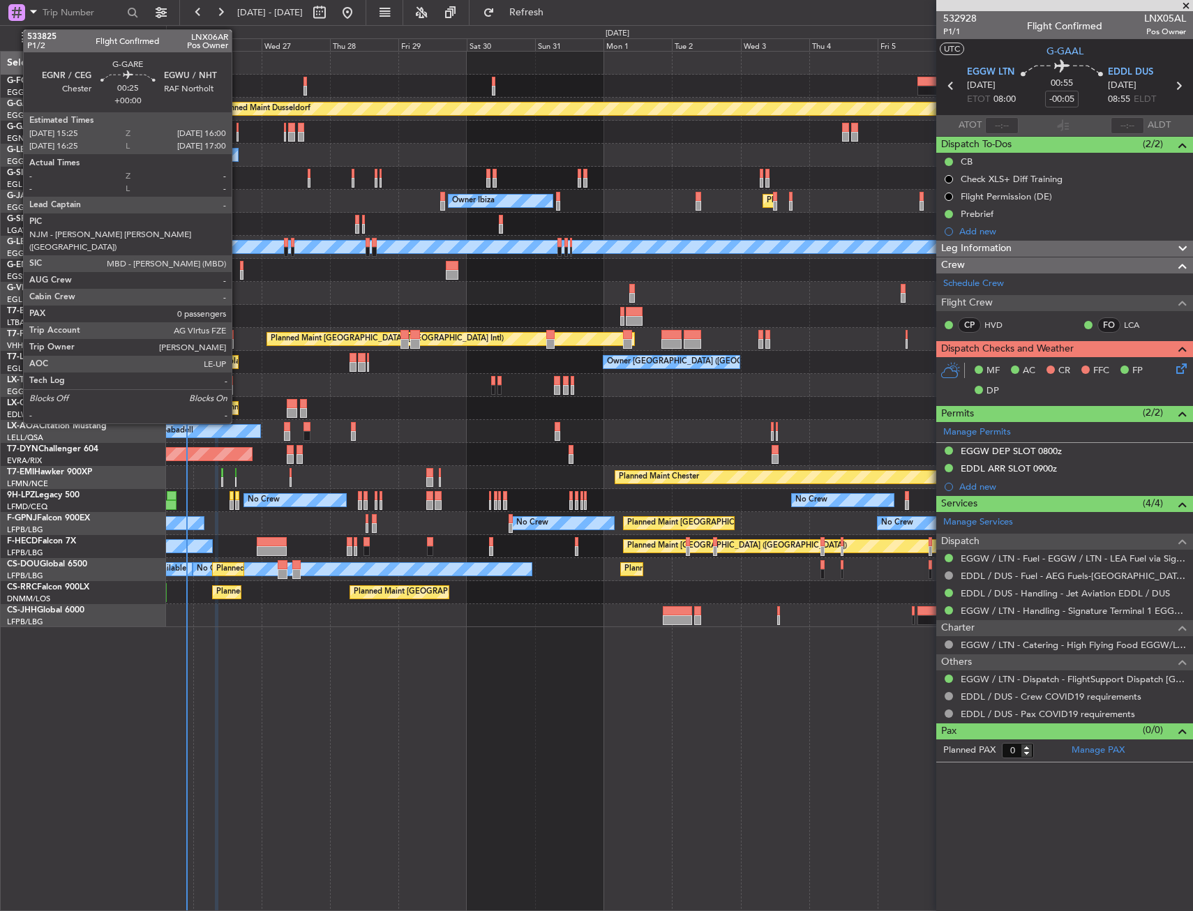
click at [238, 128] on div at bounding box center [238, 128] width 2 height 10
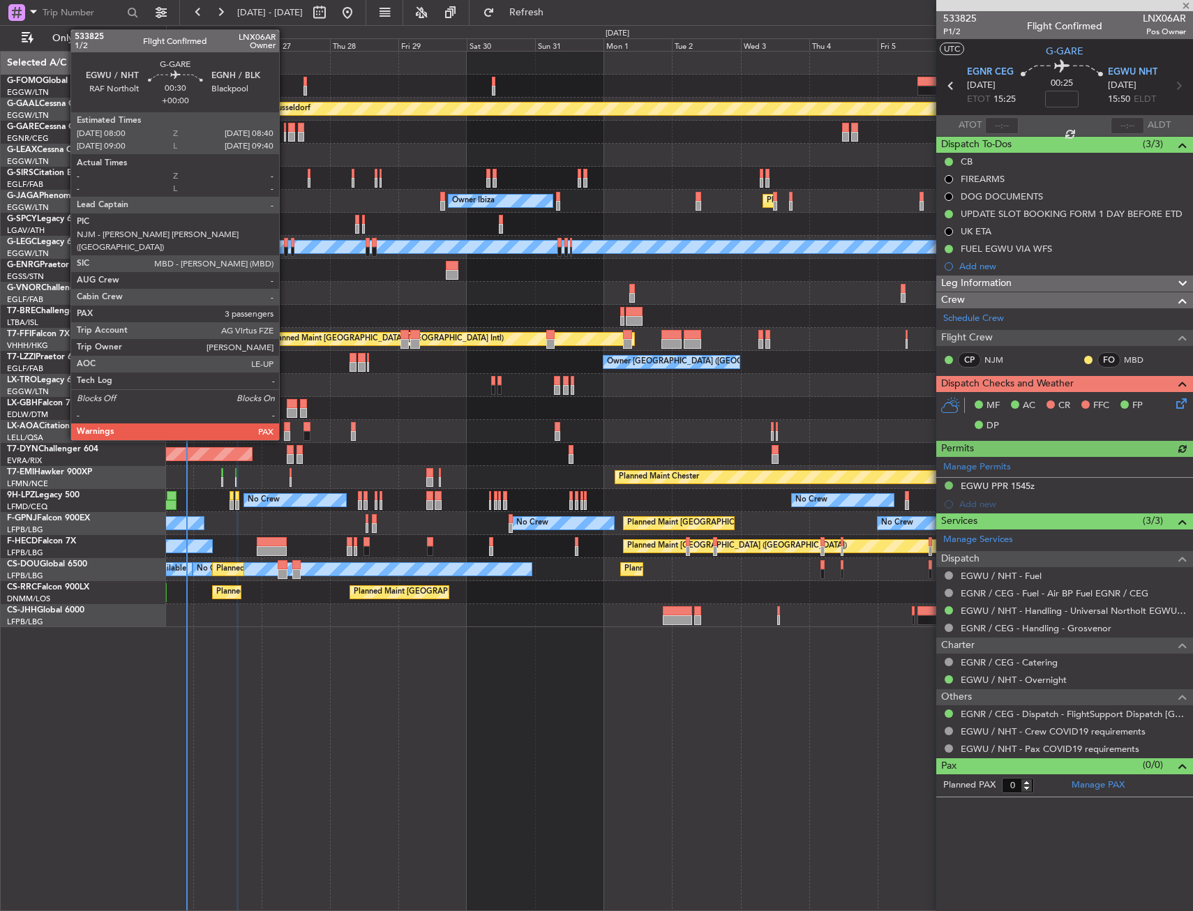
click at [285, 128] on div at bounding box center [285, 128] width 2 height 10
type input "3"
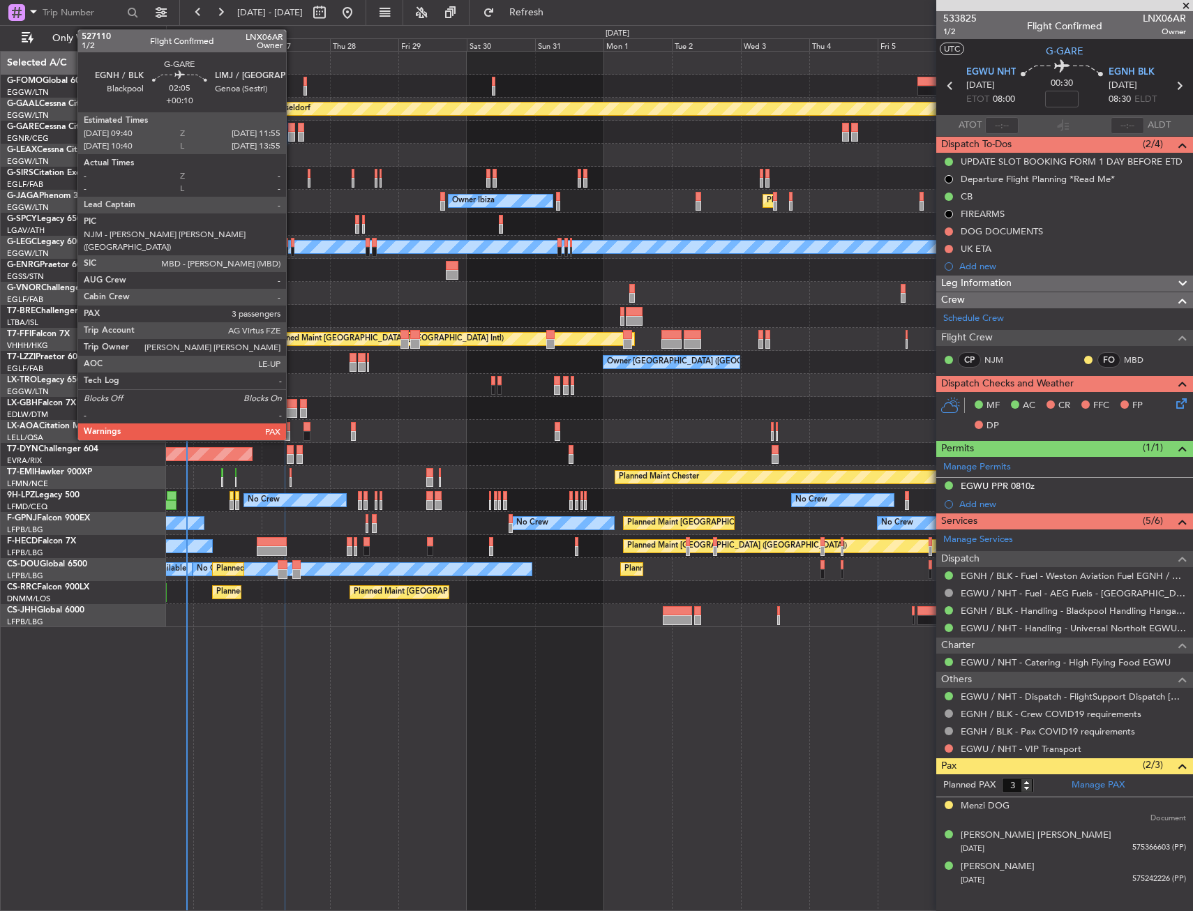
click at [292, 129] on div at bounding box center [291, 128] width 7 height 10
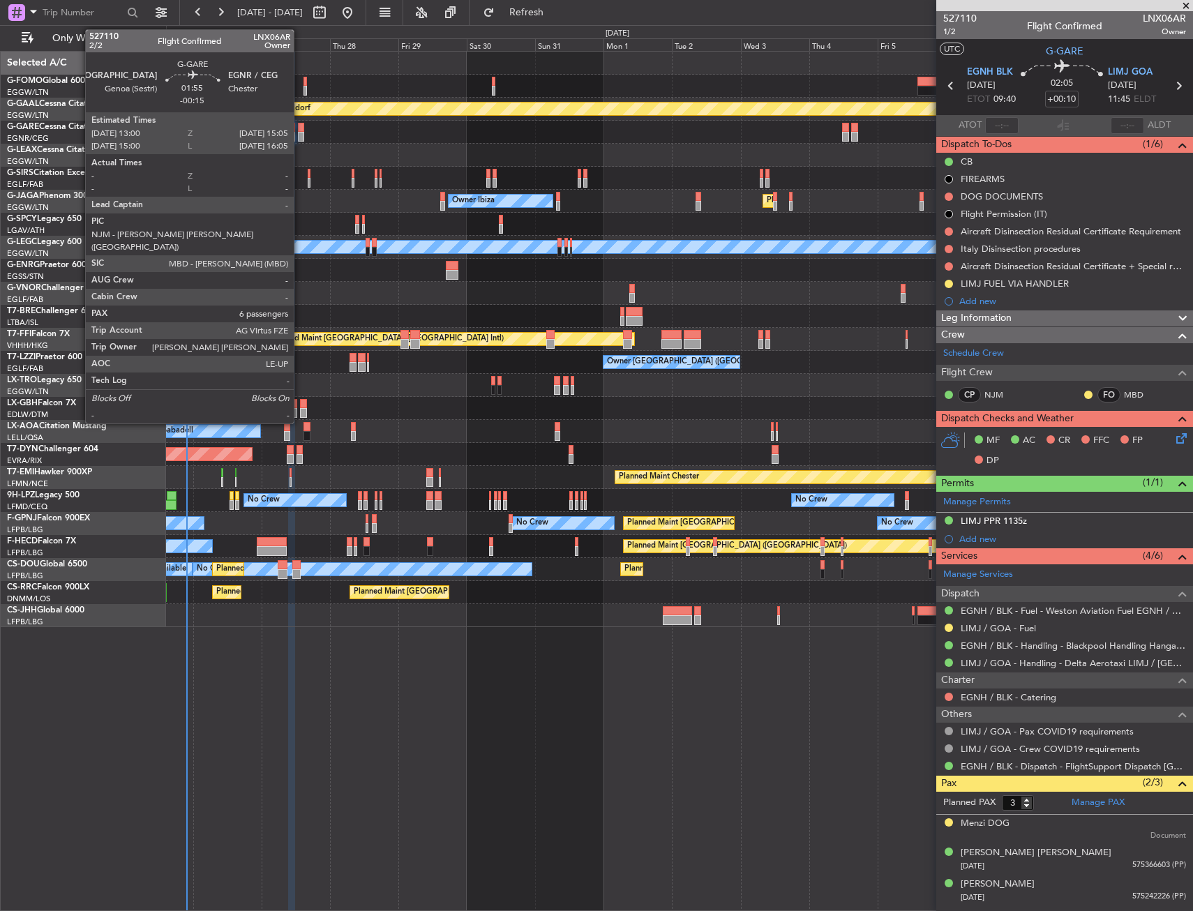
click at [300, 127] on div at bounding box center [301, 128] width 6 height 10
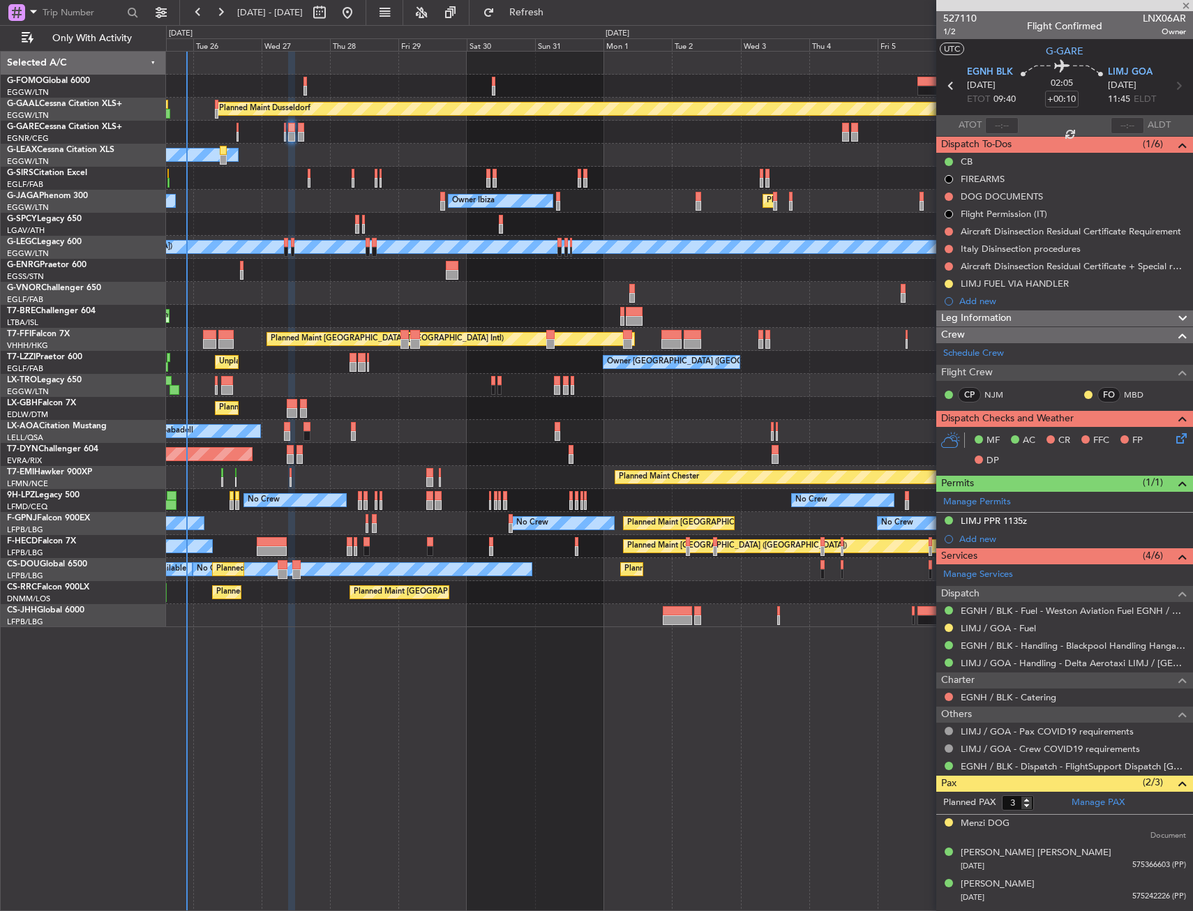
type input "-00:15"
type input "6"
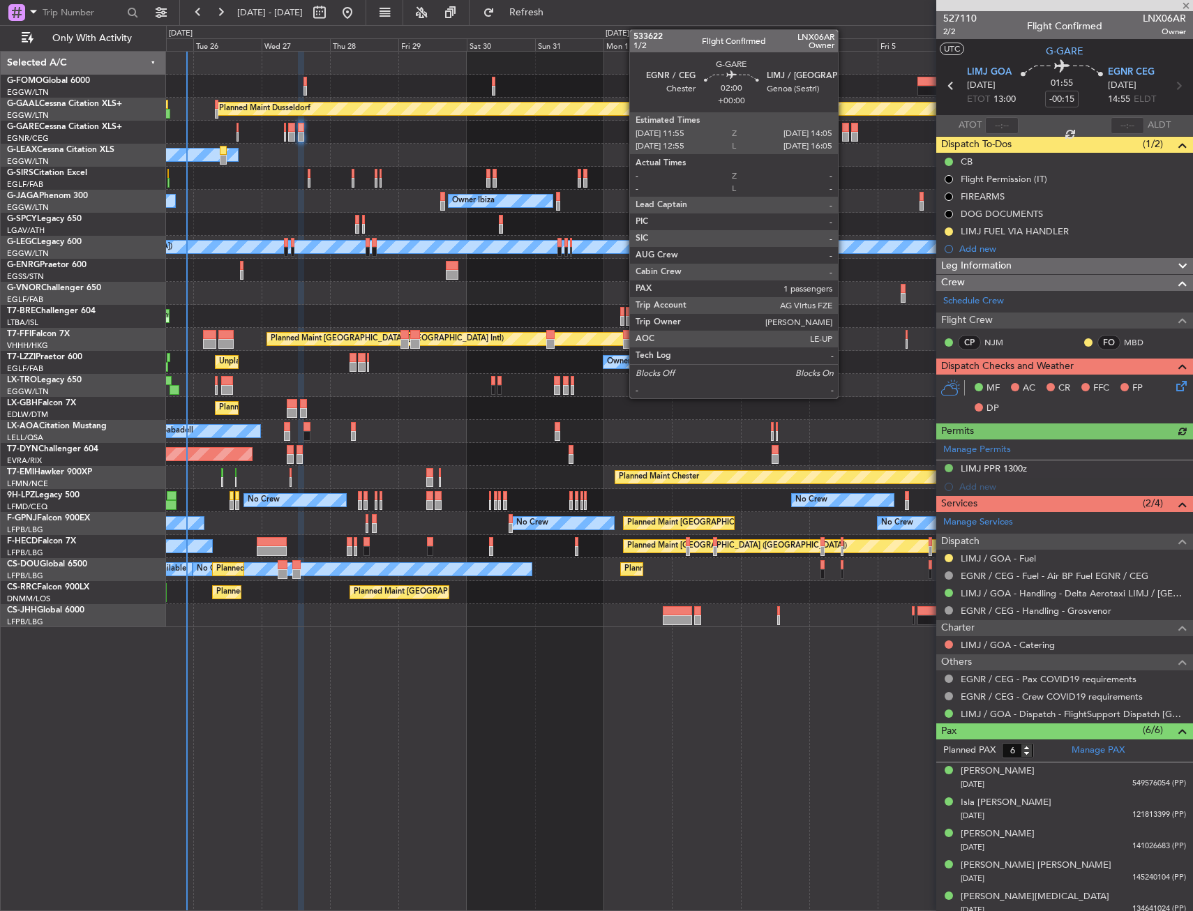
click at [844, 125] on div at bounding box center [845, 128] width 6 height 10
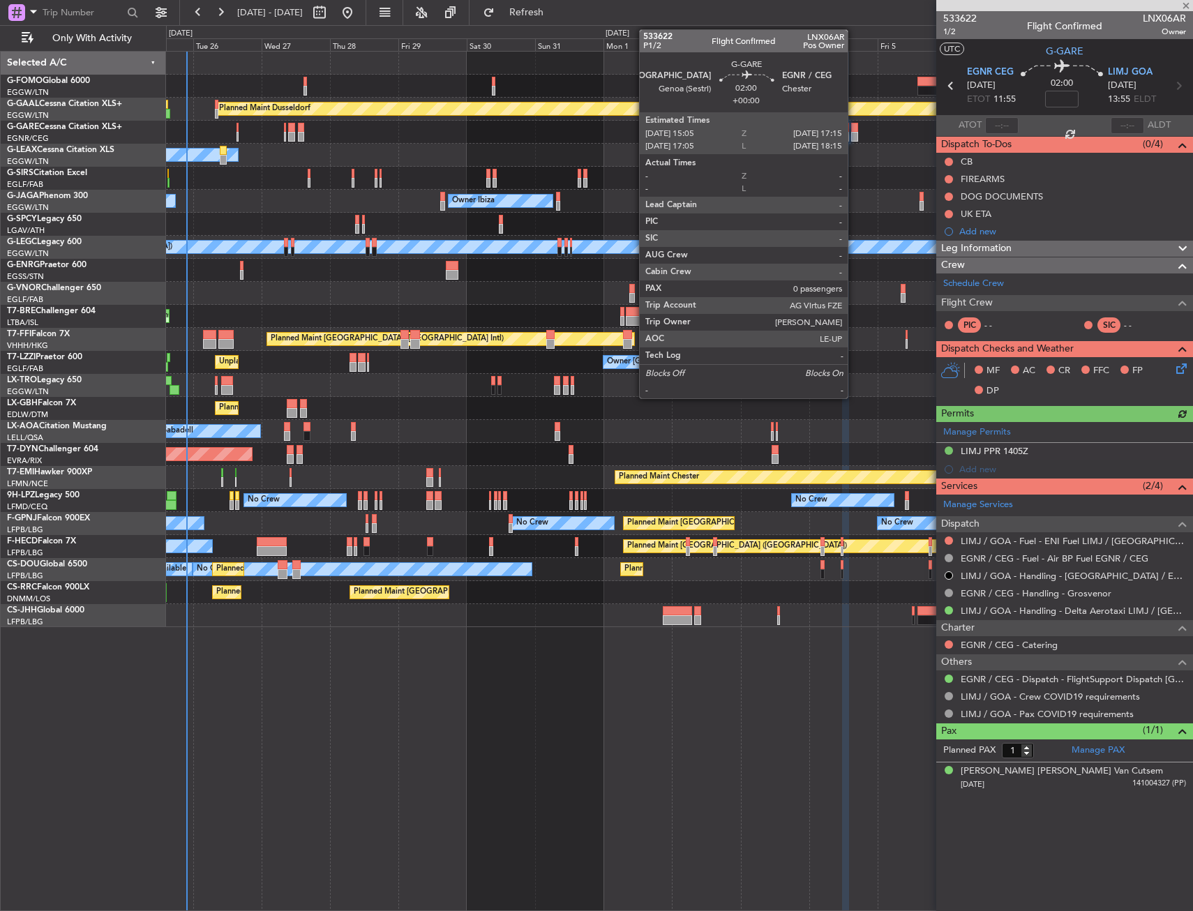
click at [854, 127] on div at bounding box center [854, 128] width 6 height 10
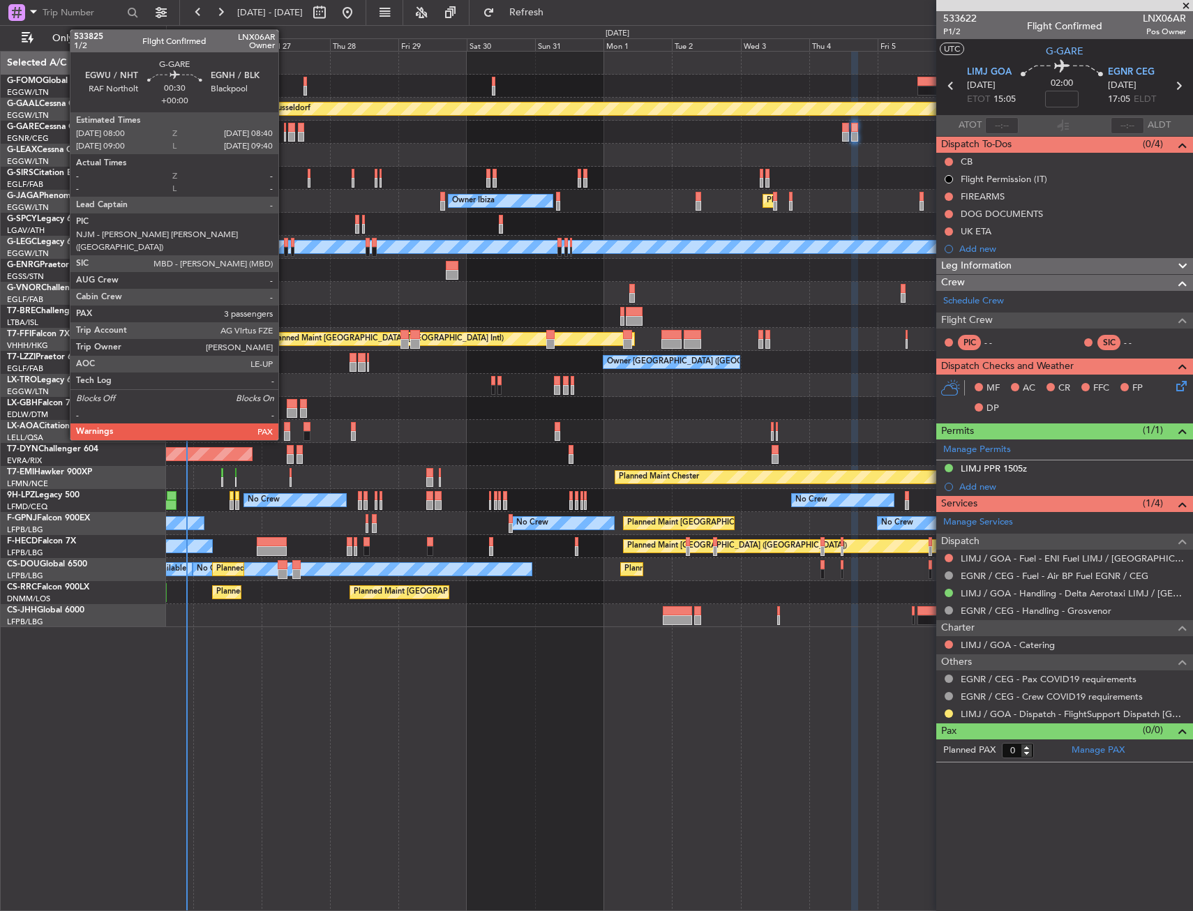
click at [285, 129] on div at bounding box center [285, 128] width 2 height 10
type input "3"
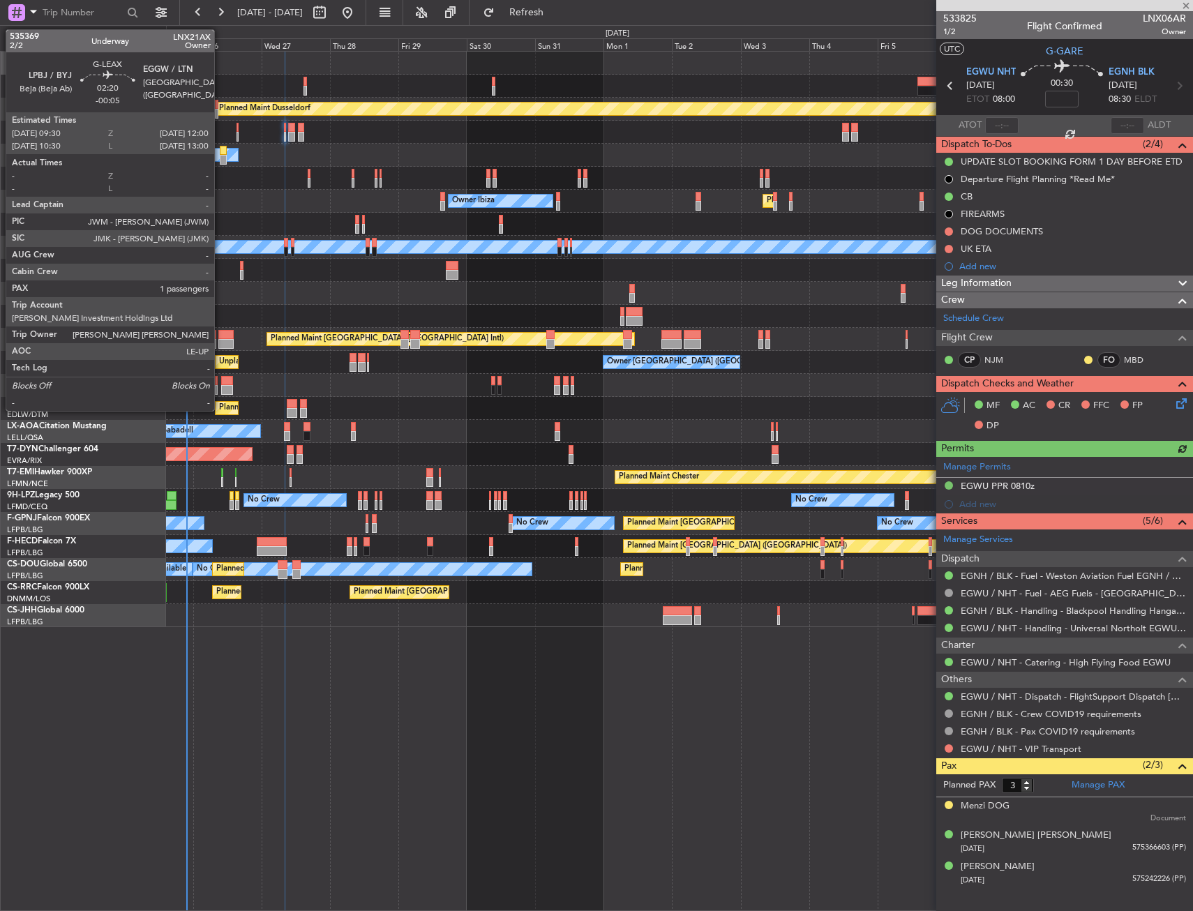
click at [221, 151] on div at bounding box center [224, 151] width 8 height 10
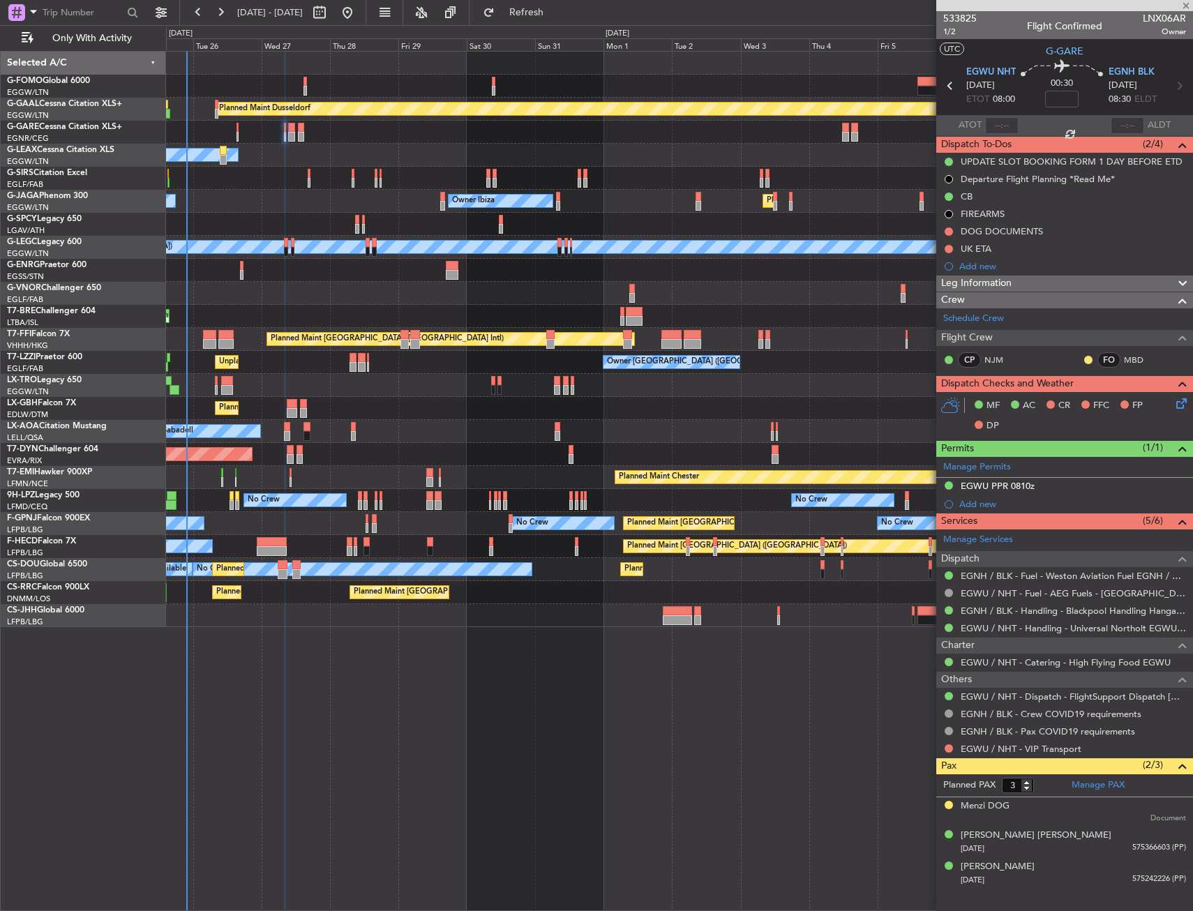
type input "-00:05"
type input "1"
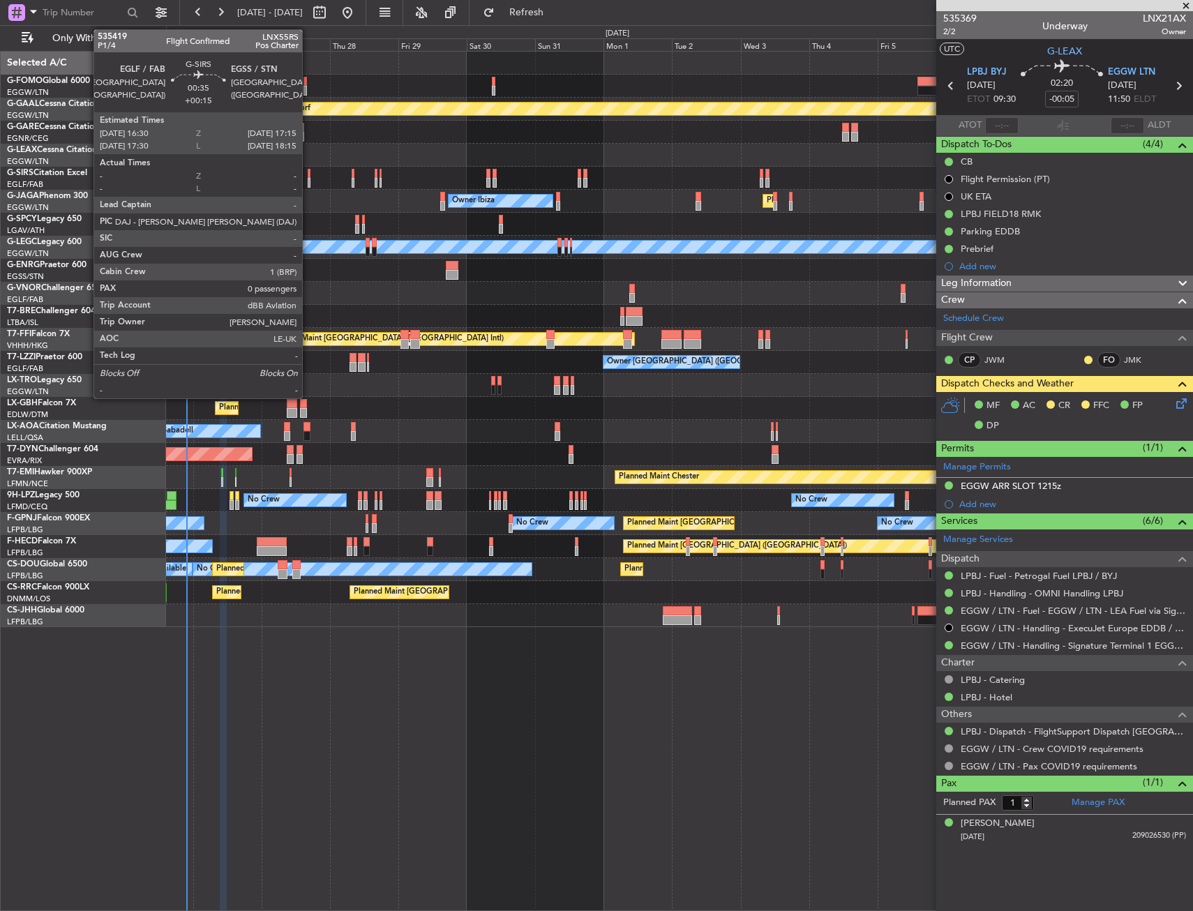
click at [308, 179] on div at bounding box center [309, 183] width 3 height 10
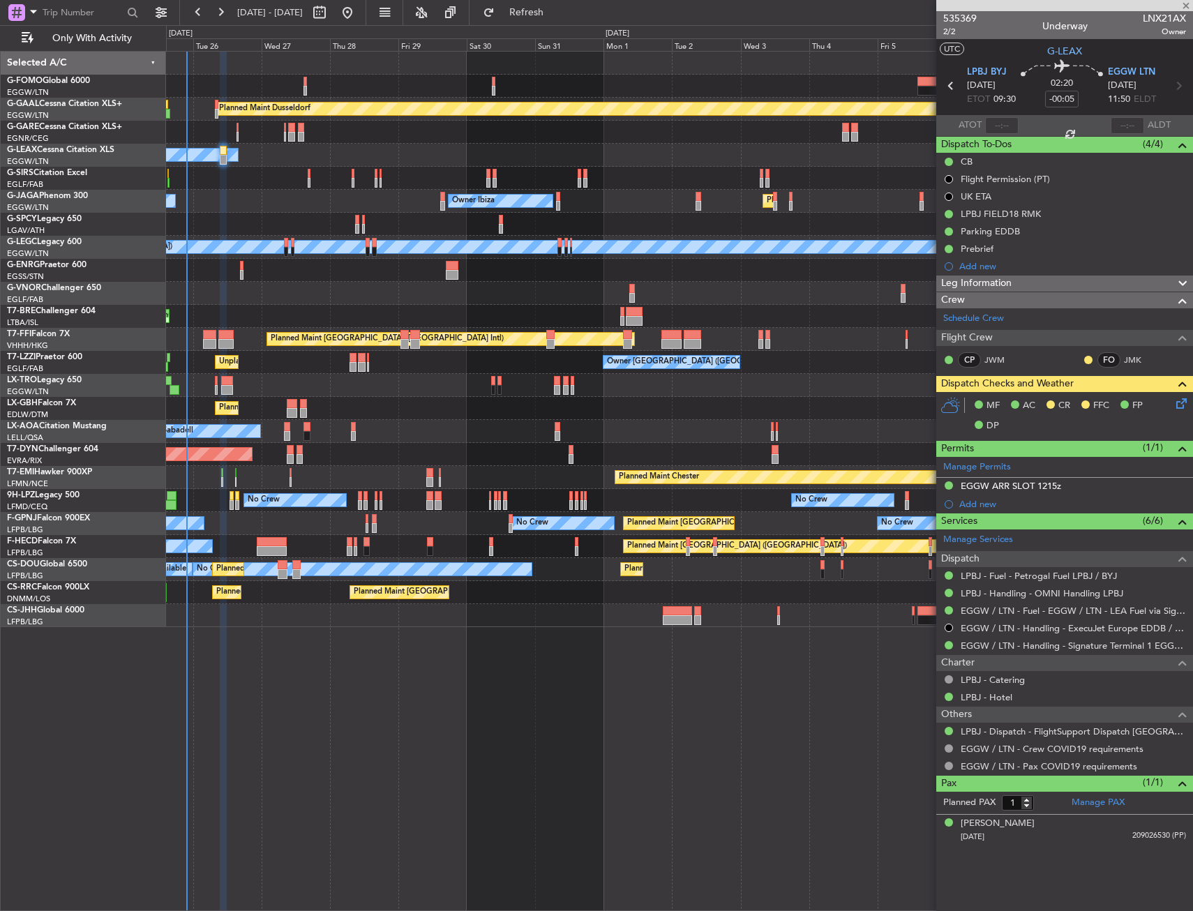
type input "+00:15"
type input "0"
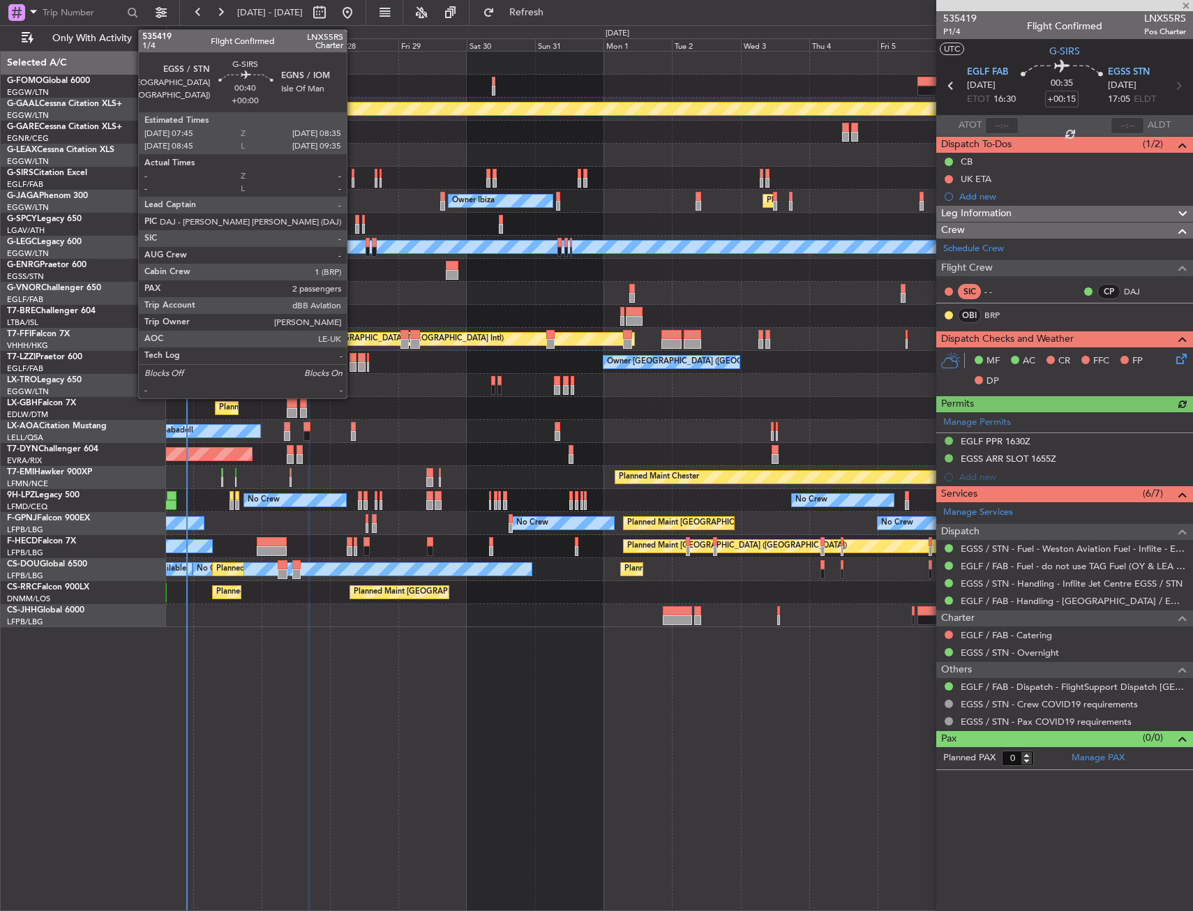
click at [353, 174] on div at bounding box center [353, 174] width 3 height 10
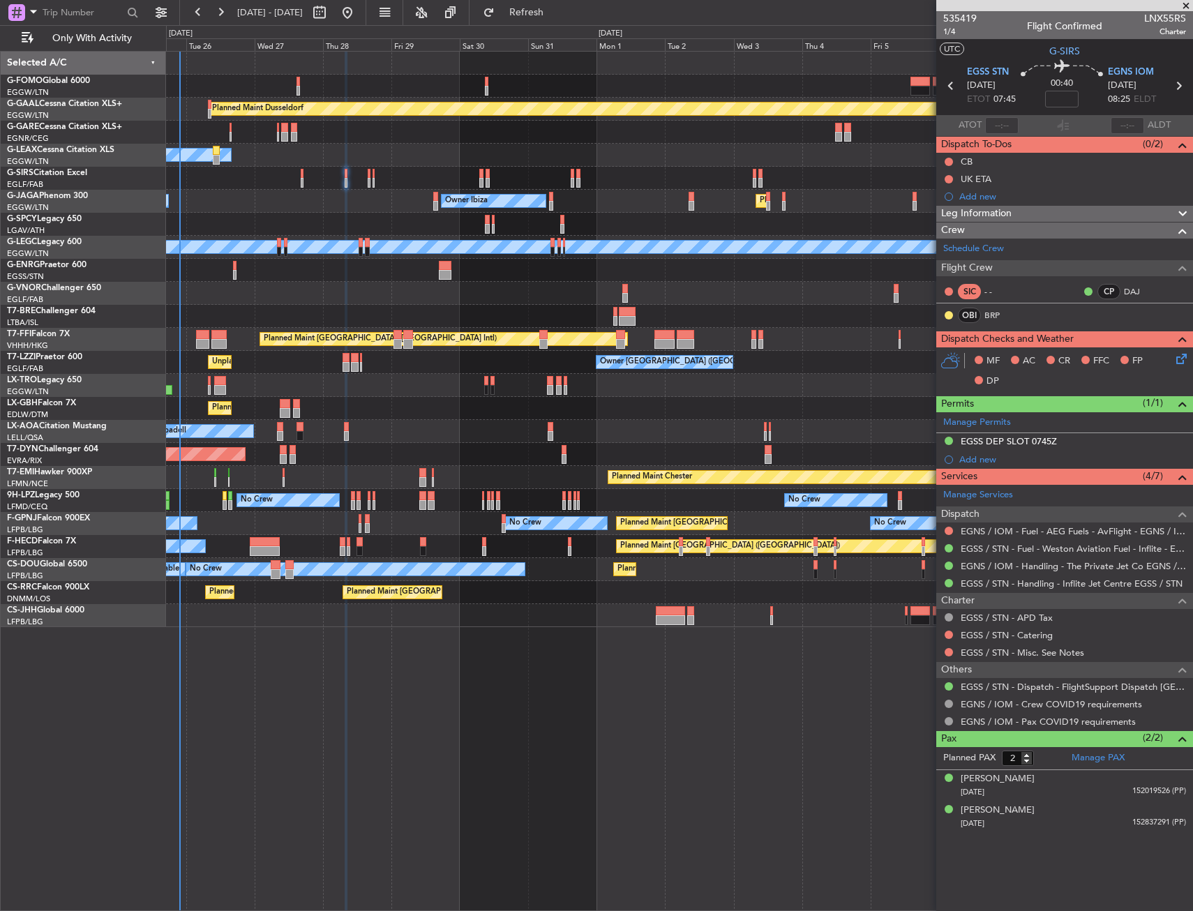
click at [436, 410] on div "Planned Maint Nice ([GEOGRAPHIC_DATA])" at bounding box center [679, 408] width 1027 height 23
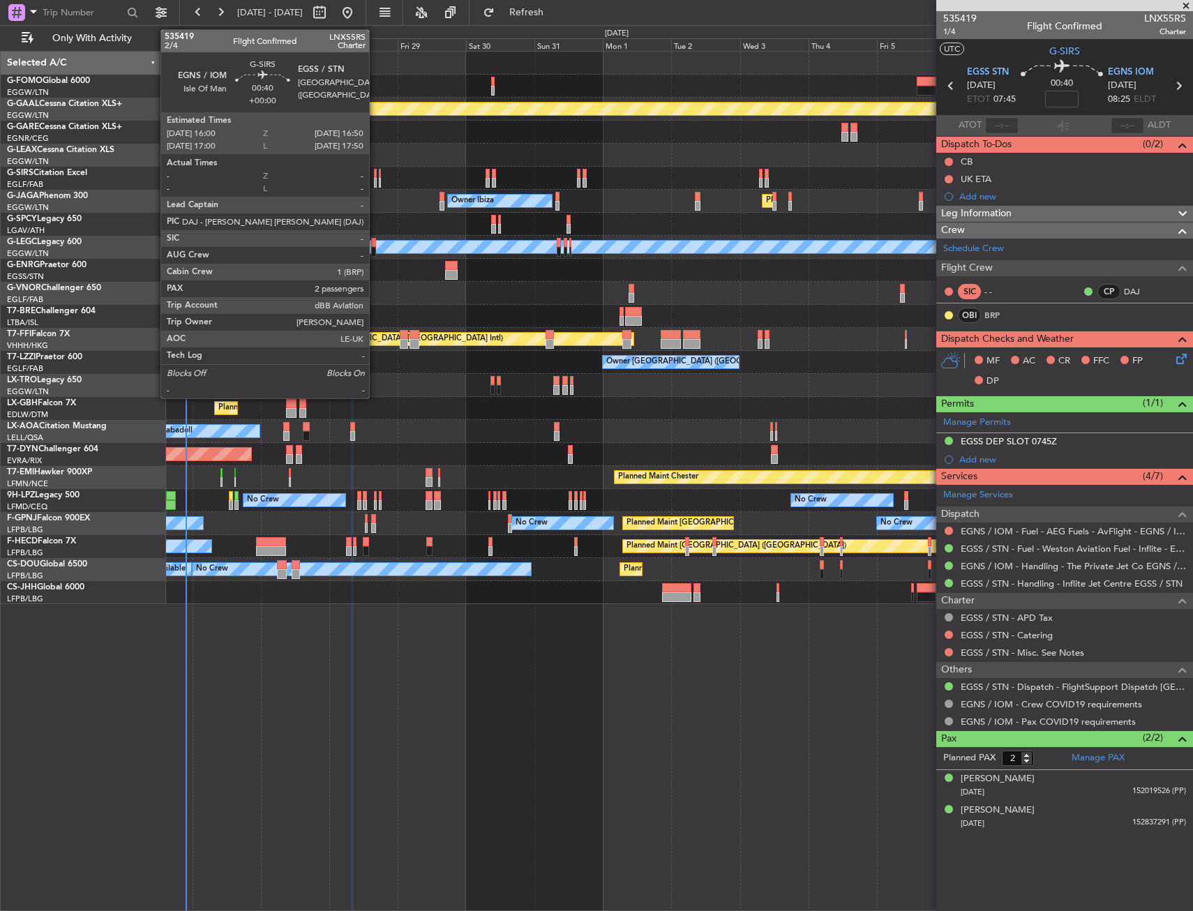
click at [375, 171] on div at bounding box center [375, 174] width 3 height 10
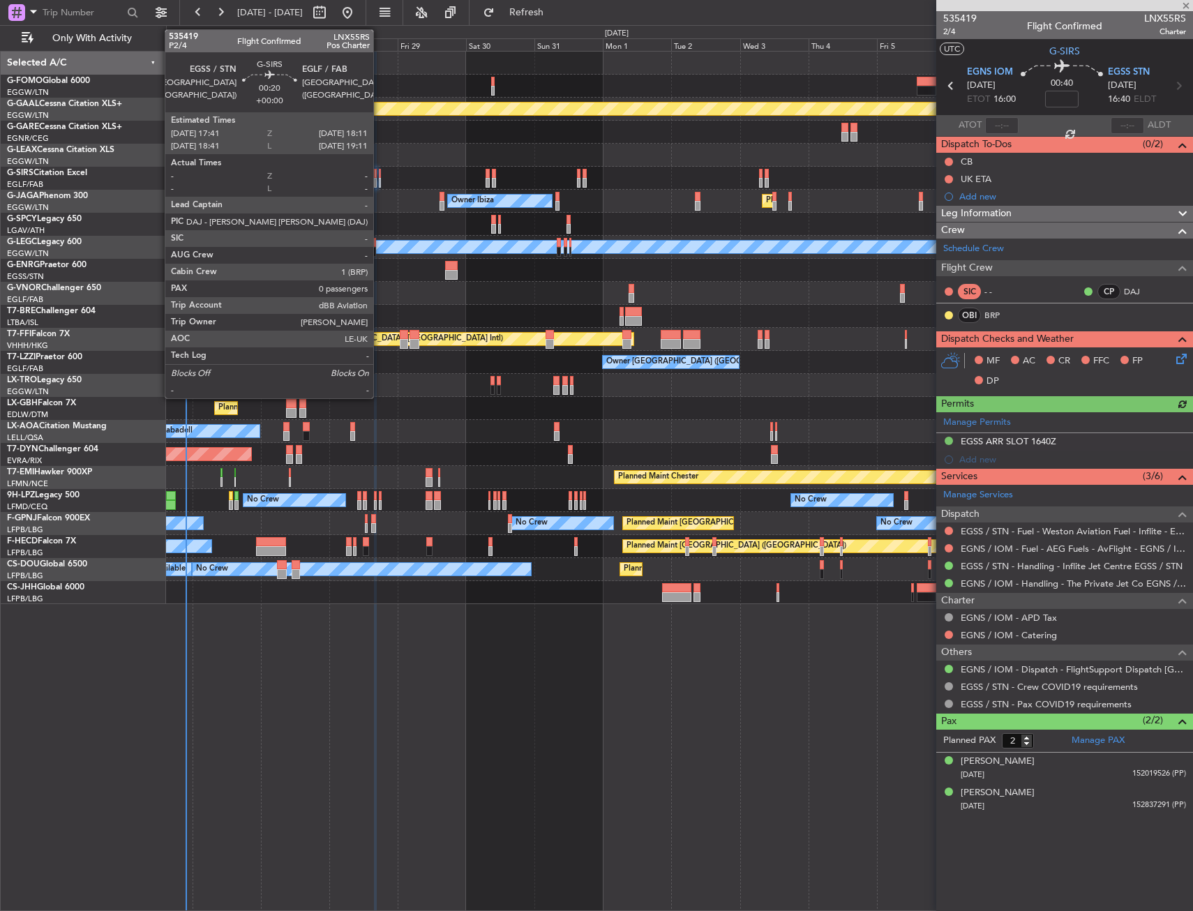
click at [380, 173] on div at bounding box center [380, 174] width 2 height 10
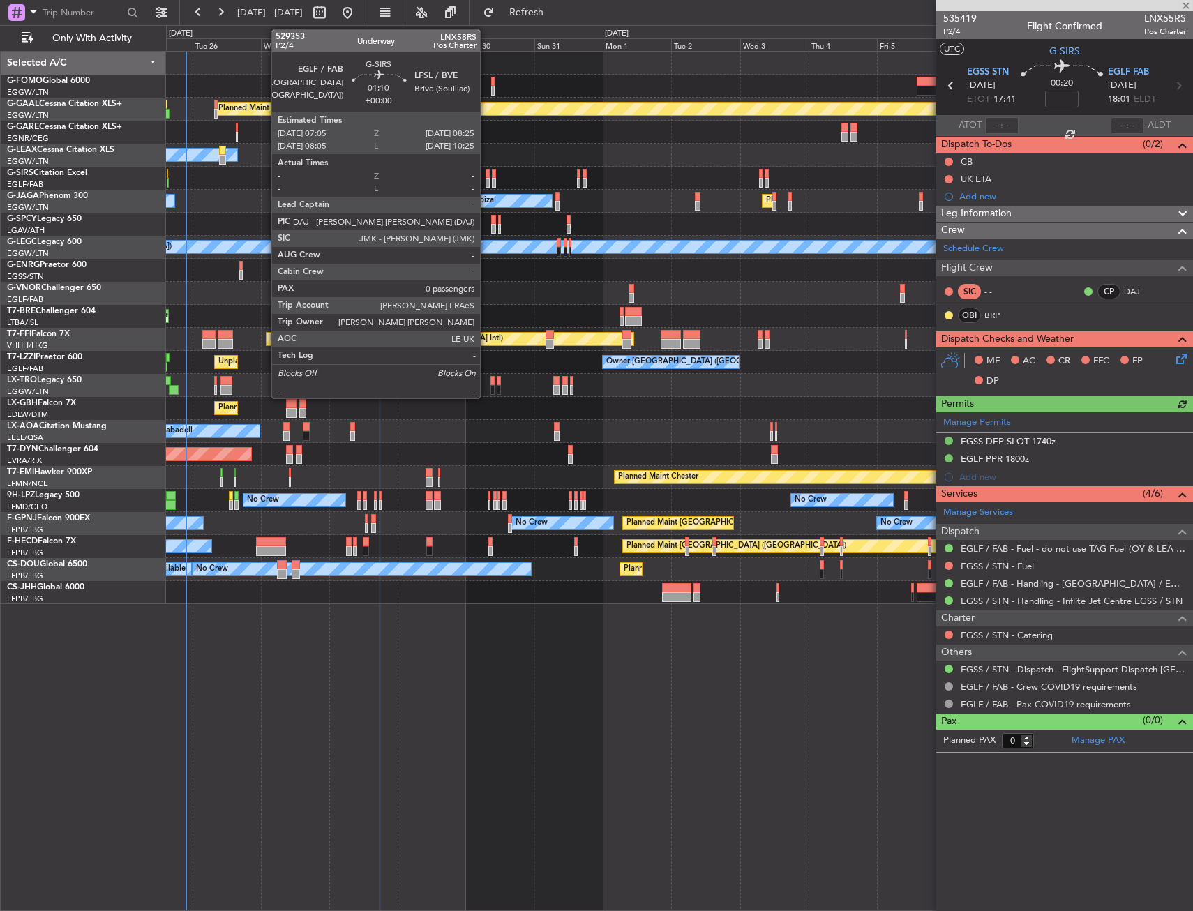
click at [486, 172] on div at bounding box center [488, 174] width 4 height 10
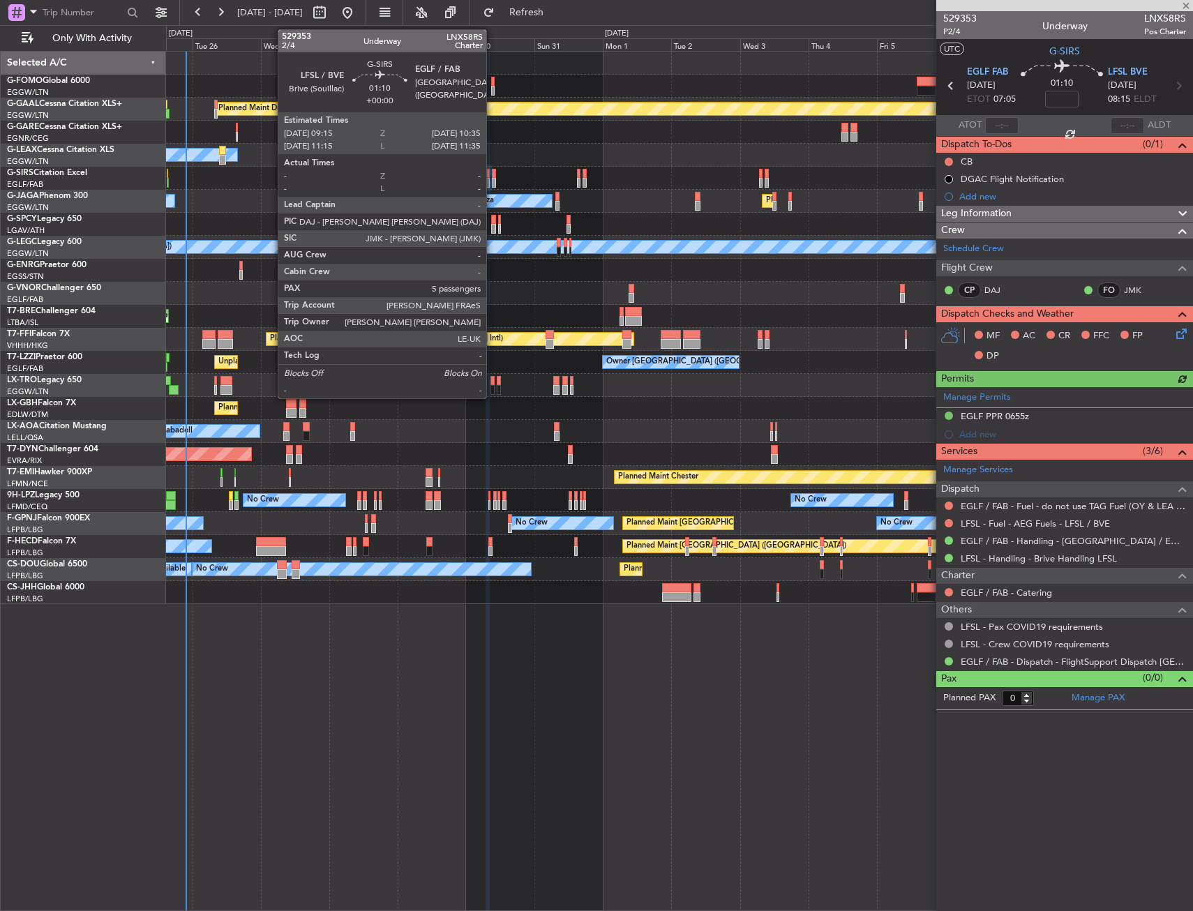
click at [493, 174] on div at bounding box center [494, 174] width 4 height 10
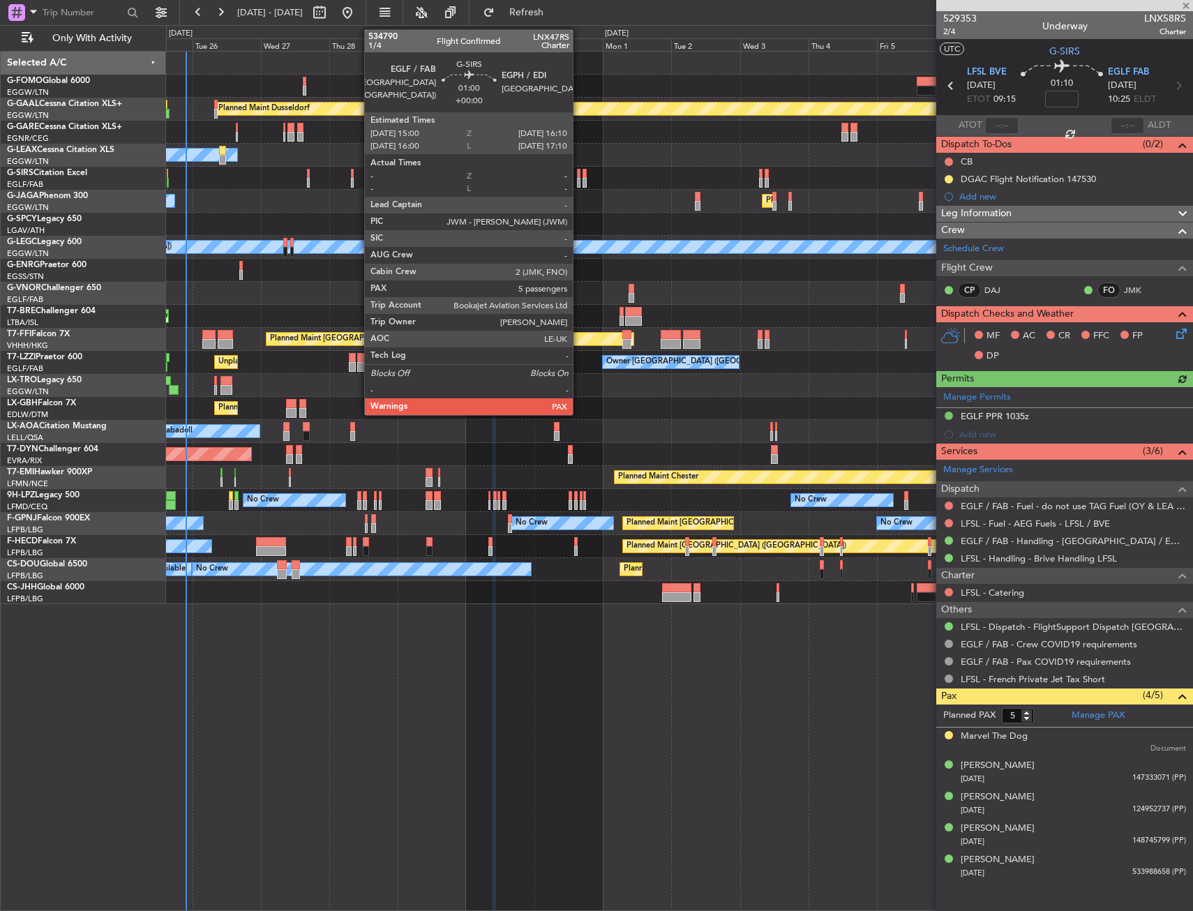
click at [579, 177] on div at bounding box center [578, 174] width 3 height 10
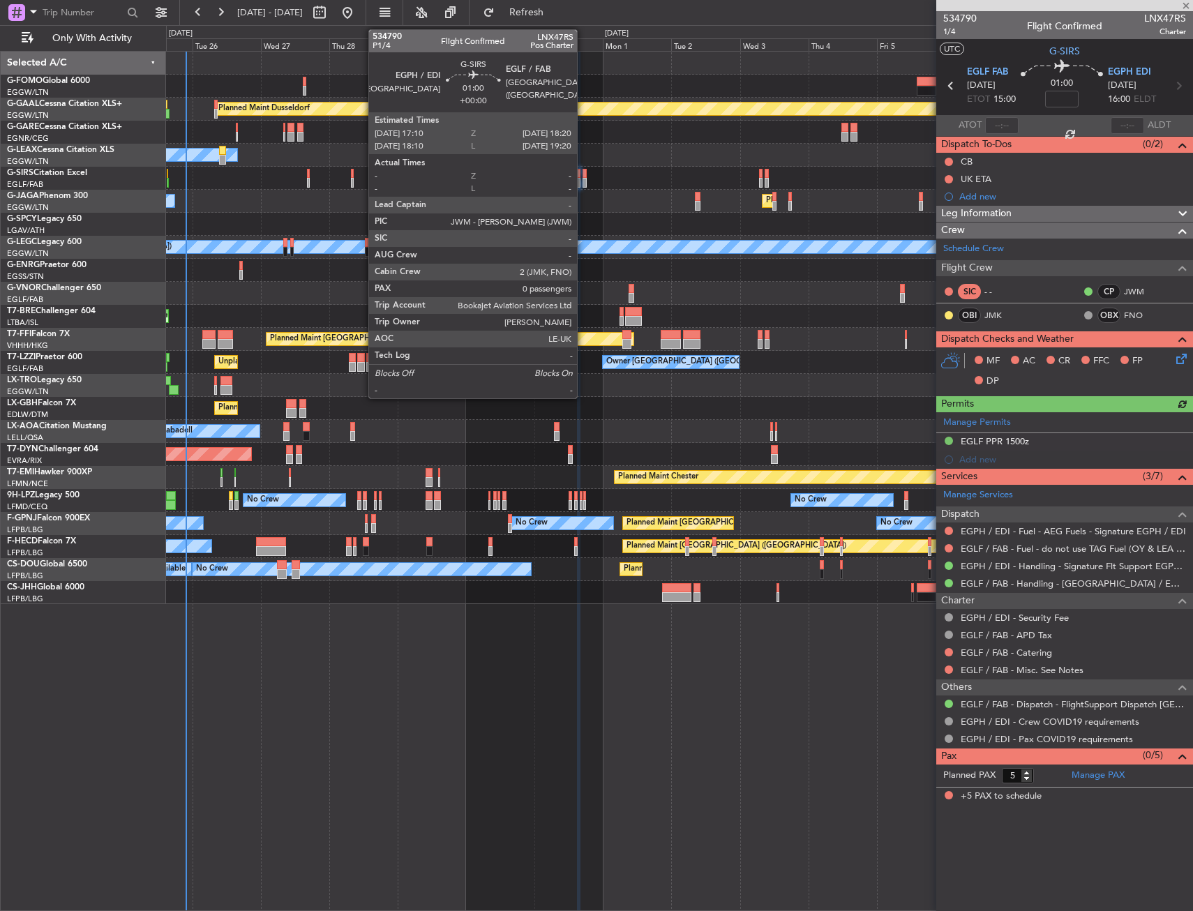
click at [583, 179] on div at bounding box center [584, 183] width 3 height 10
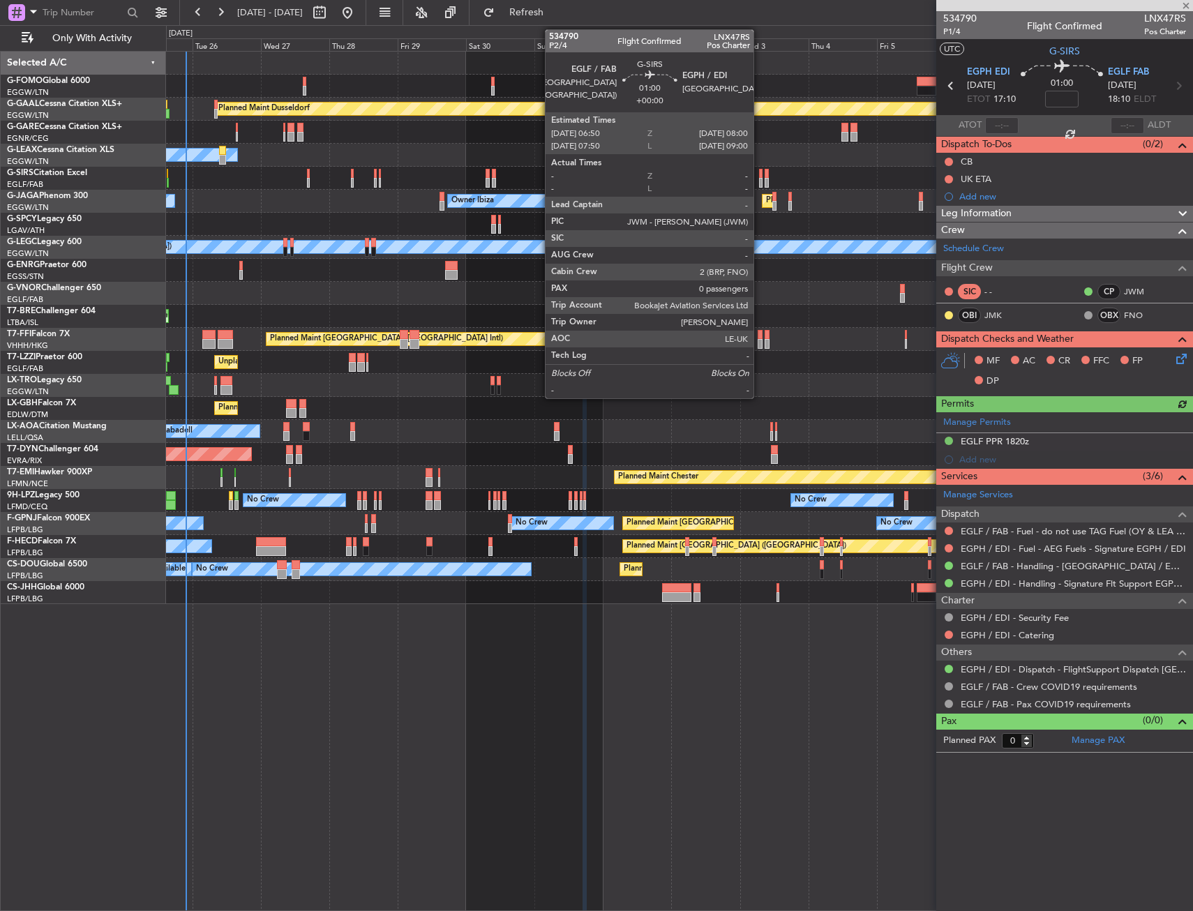
click at [760, 175] on div at bounding box center [760, 174] width 3 height 10
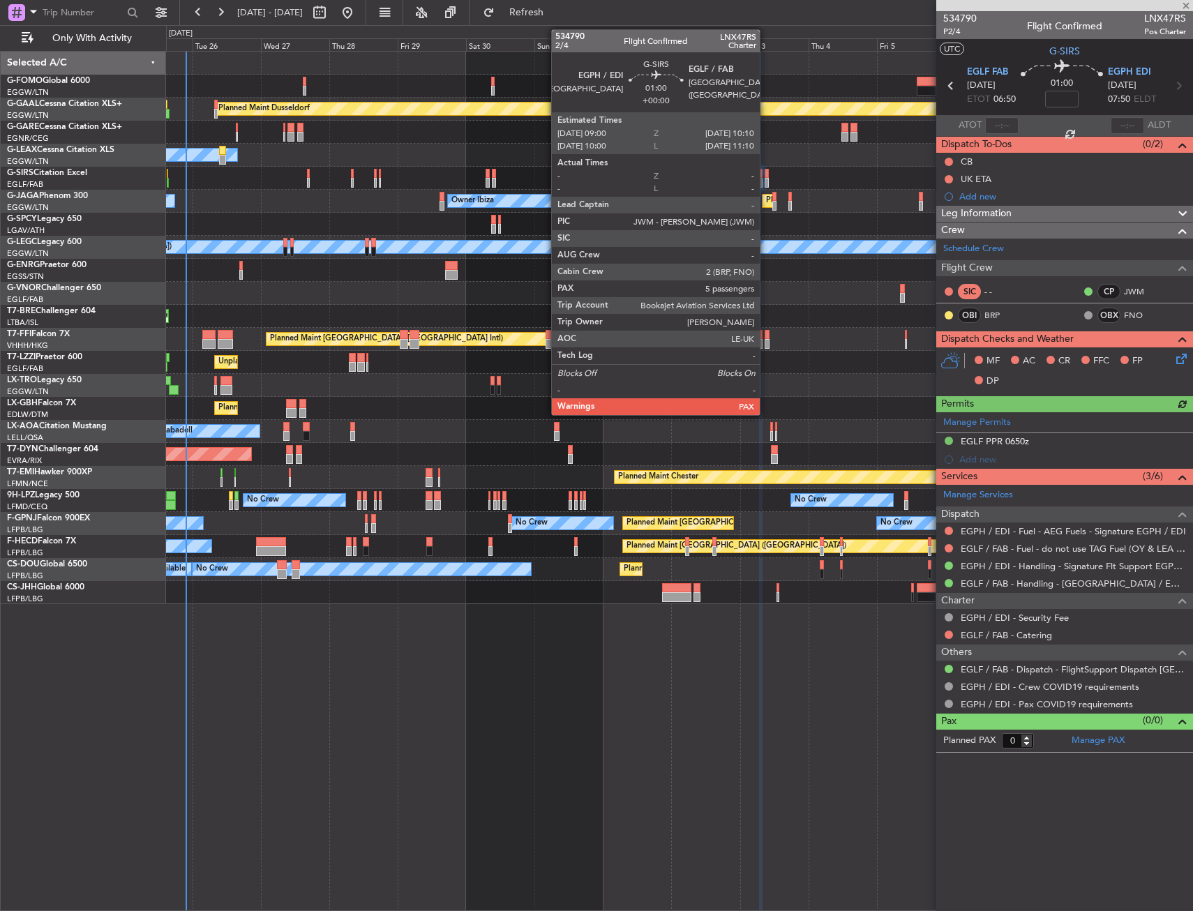
click at [766, 175] on div at bounding box center [766, 174] width 3 height 10
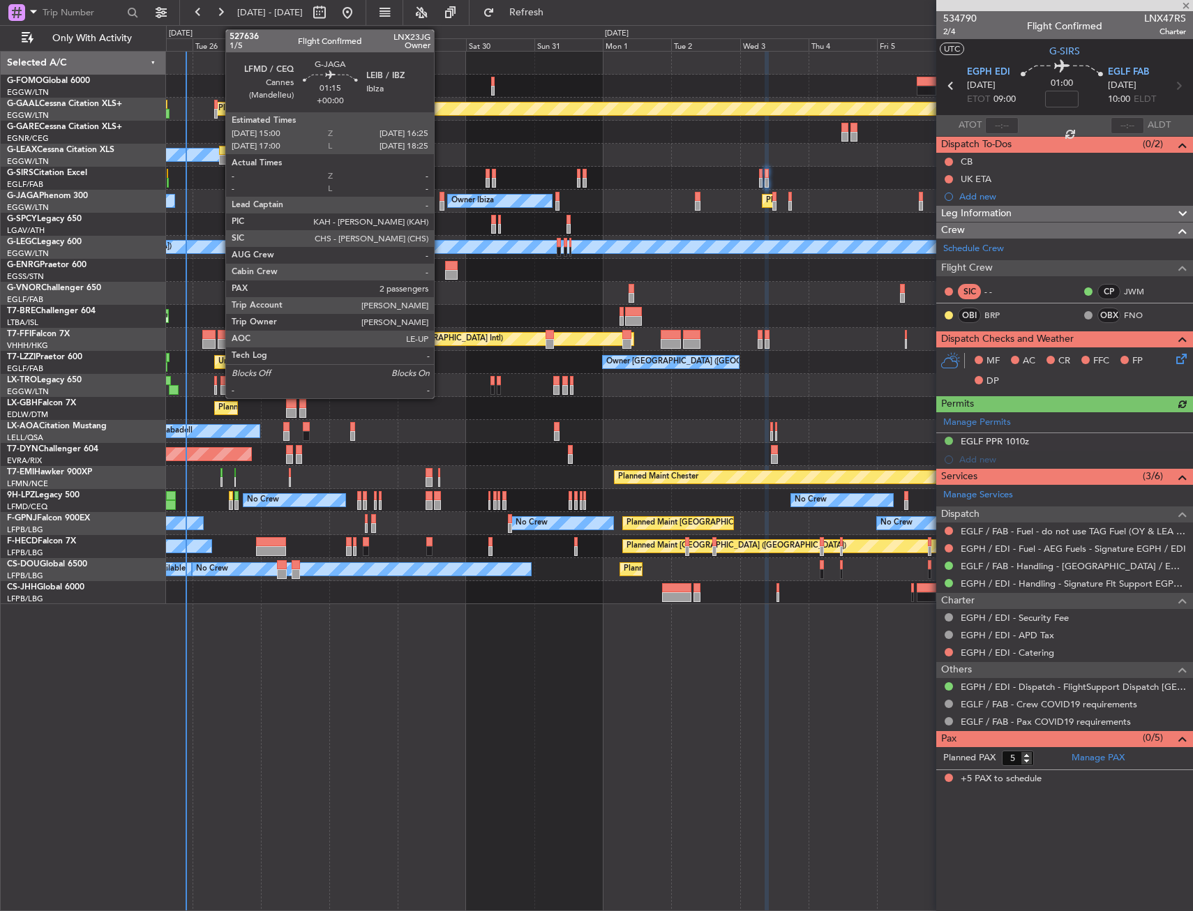
click at [440, 198] on div at bounding box center [442, 197] width 4 height 10
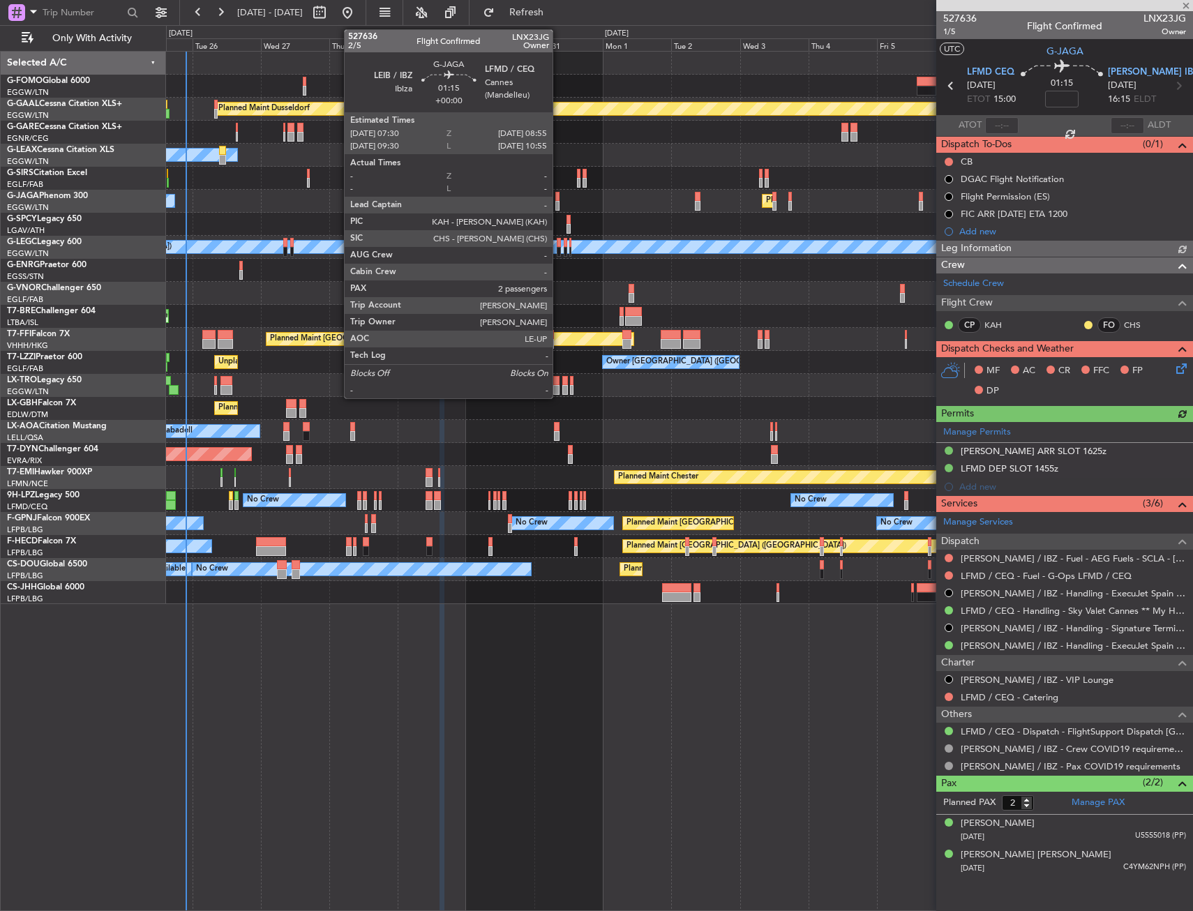
click at [559, 197] on div at bounding box center [557, 197] width 4 height 10
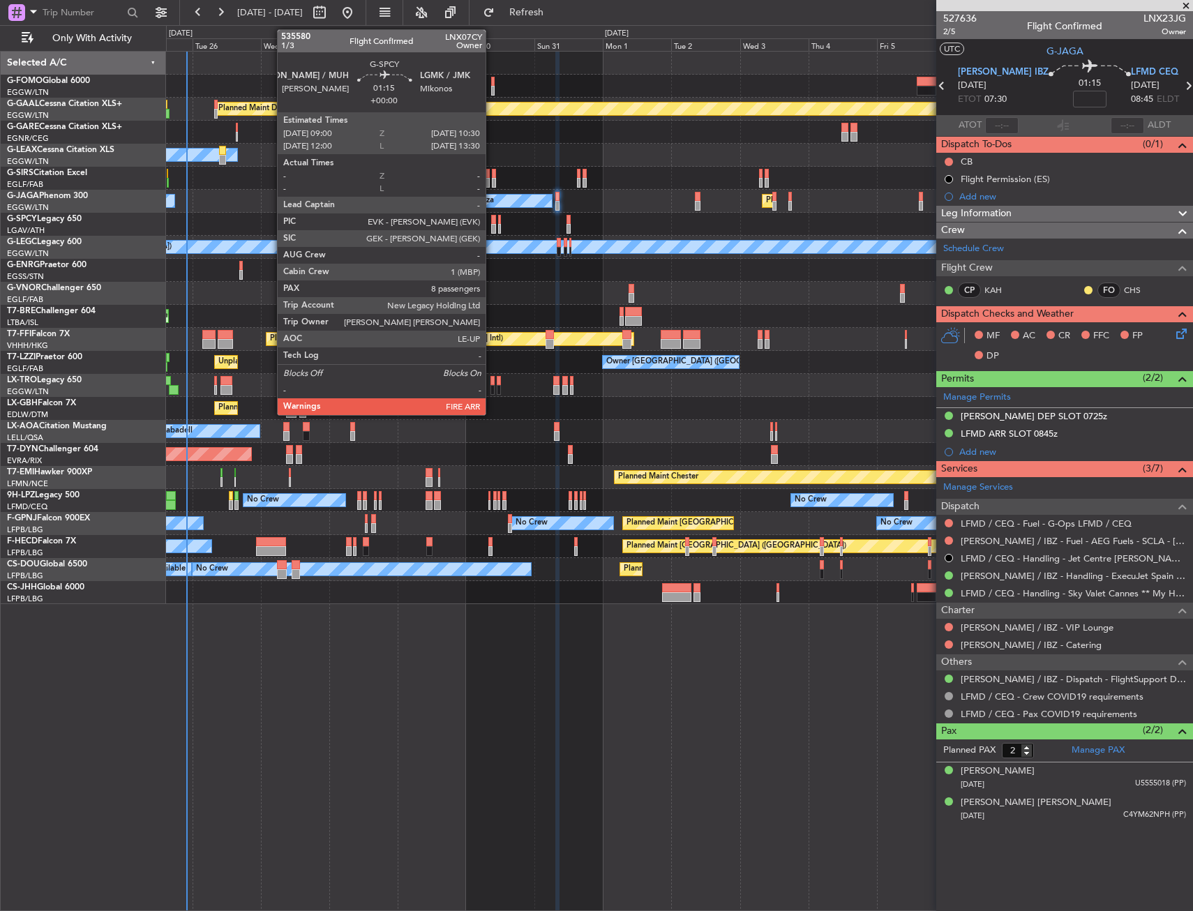
click at [492, 223] on div at bounding box center [493, 220] width 5 height 10
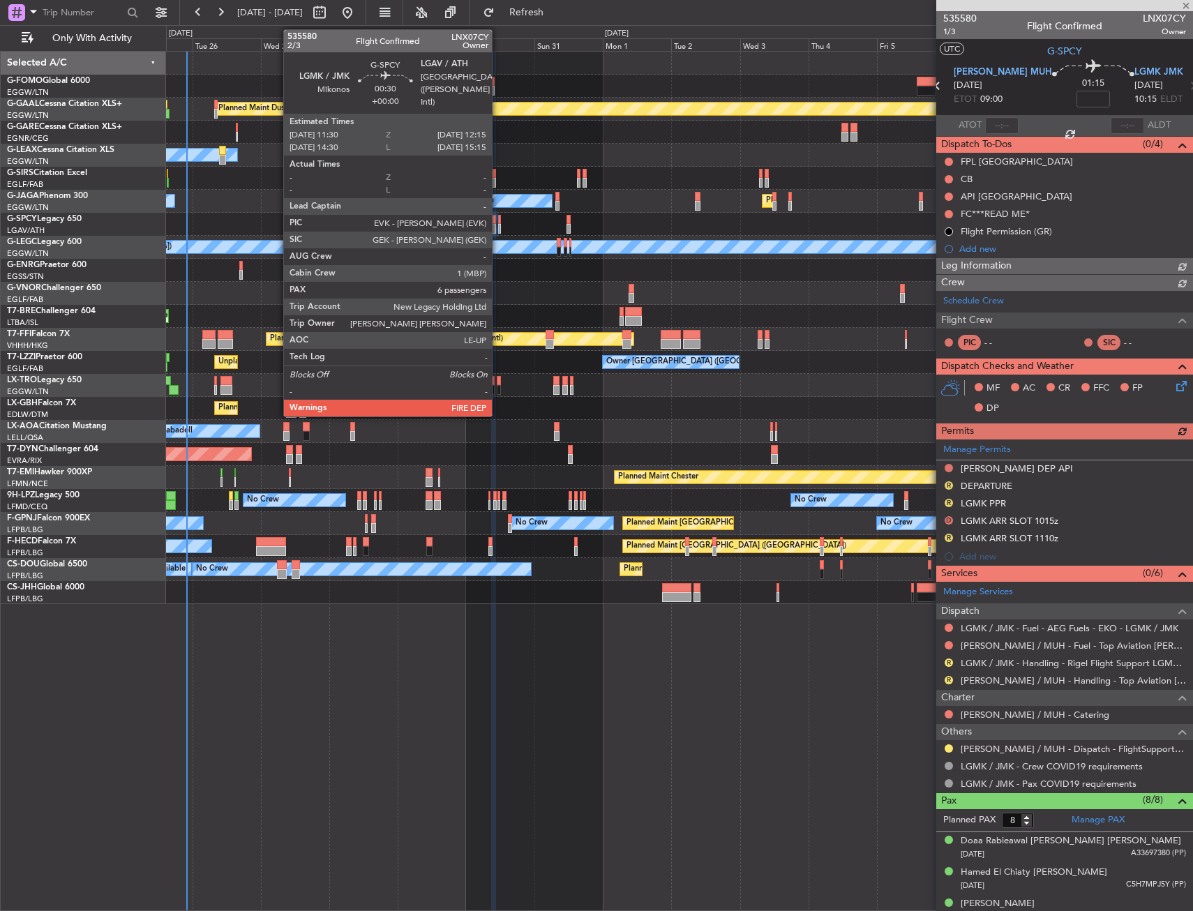
click at [498, 223] on div at bounding box center [499, 220] width 3 height 10
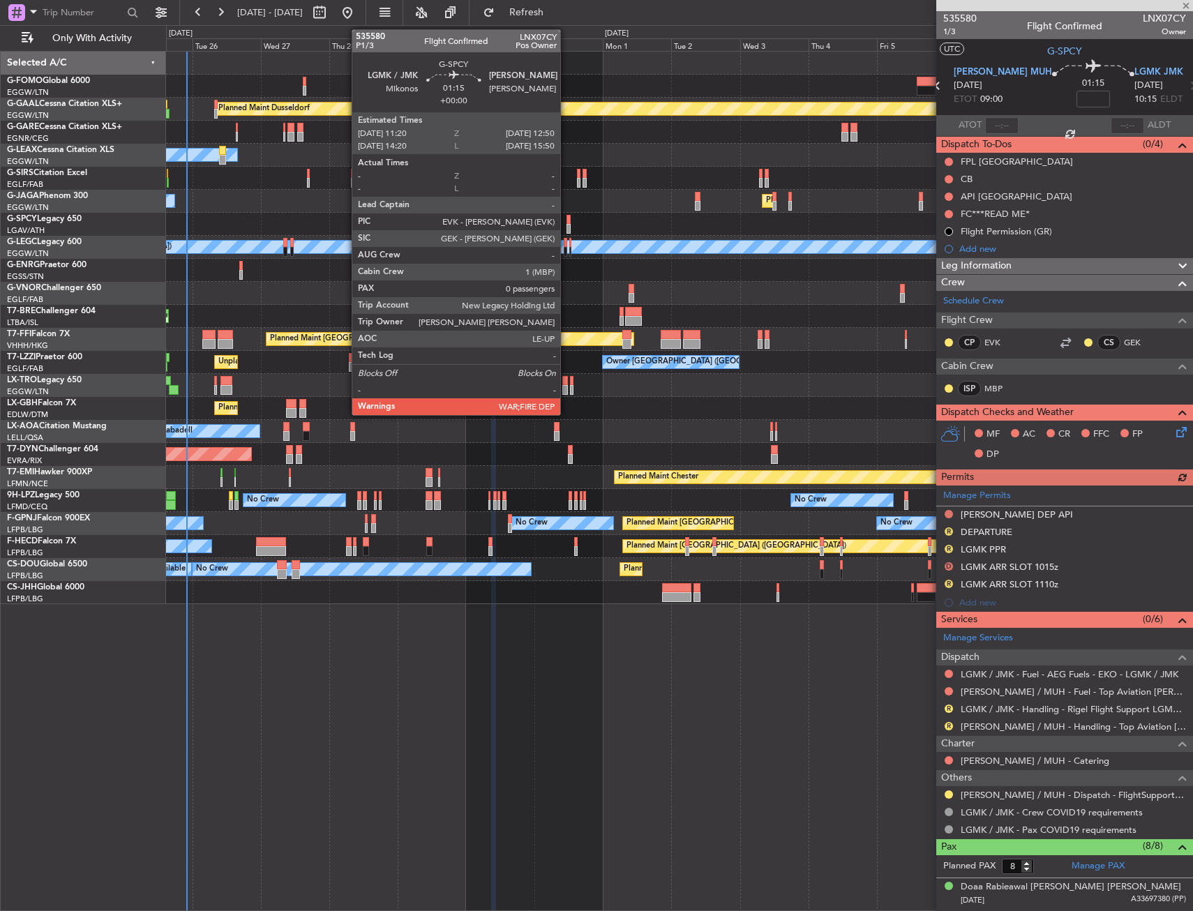
type input "6"
